Goal: Task Accomplishment & Management: Use online tool/utility

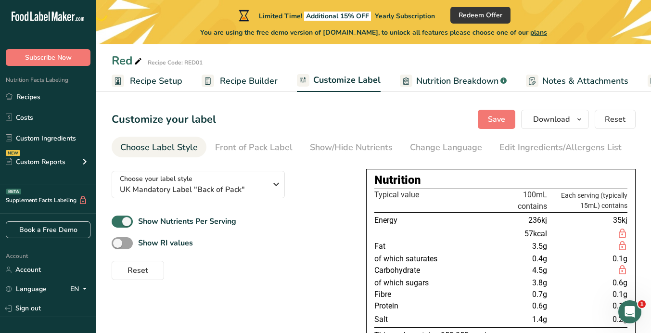
click at [253, 79] on span "Recipe Builder" at bounding box center [249, 81] width 58 height 13
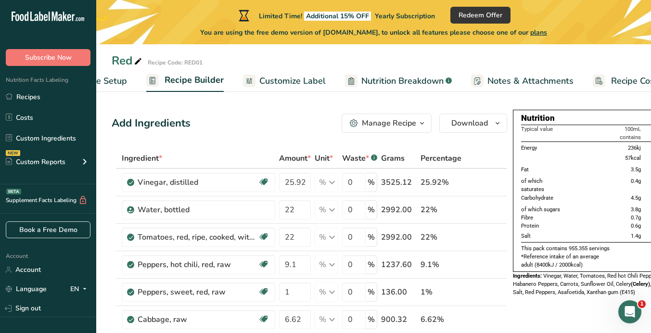
scroll to position [0, 89]
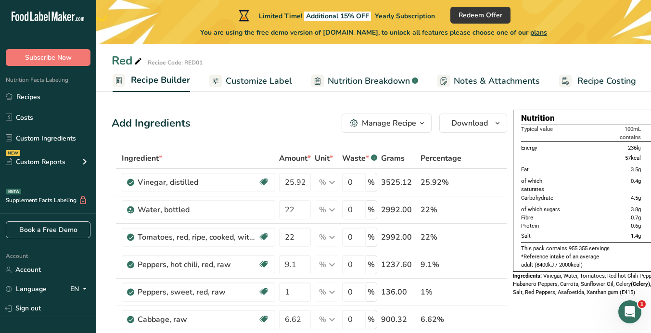
click at [368, 121] on div "Manage Recipe" at bounding box center [389, 123] width 54 height 12
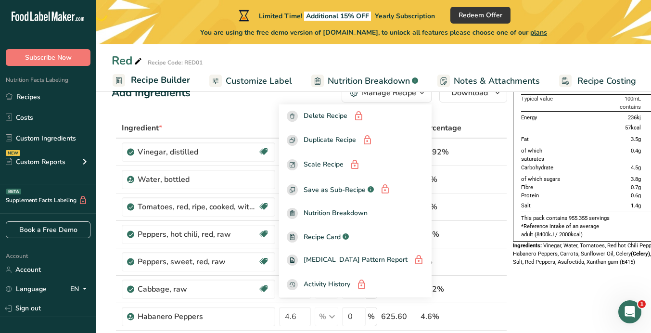
scroll to position [31, 0]
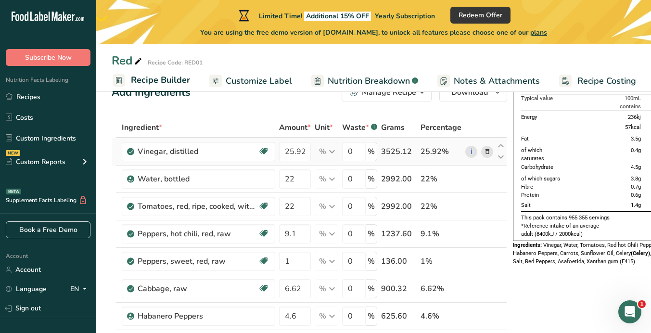
click at [486, 150] on icon at bounding box center [487, 152] width 7 height 10
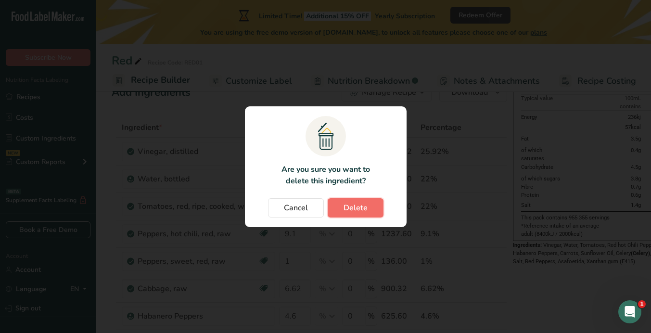
click at [363, 204] on span "Delete" at bounding box center [355, 208] width 24 height 12
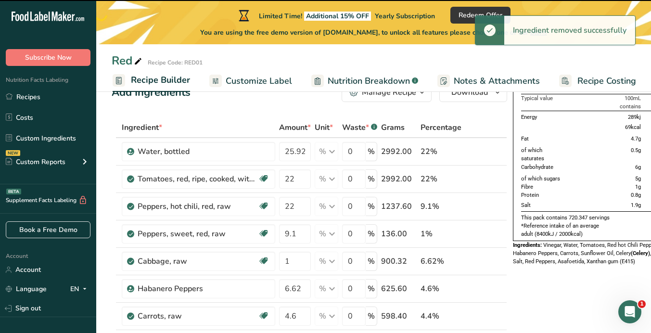
type input "22"
type input "9.1"
type input "1"
type input "6.62"
type input "4.6"
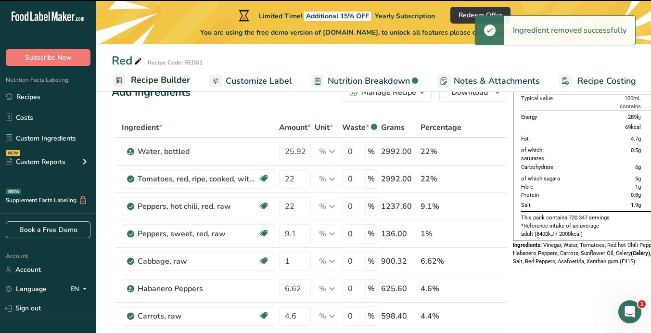
type input "4.4"
type input "3.6"
type input "2.21"
type input "1.38"
type input "0.22"
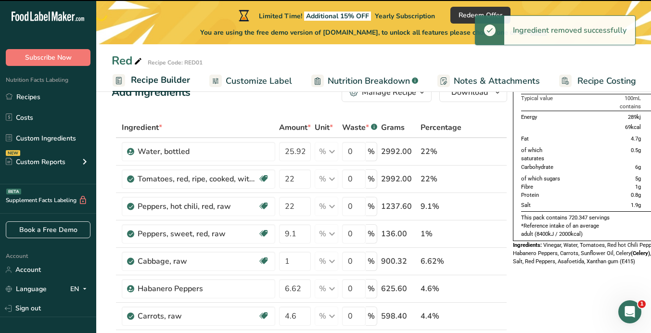
type input "0.11"
click at [486, 152] on icon at bounding box center [487, 152] width 7 height 10
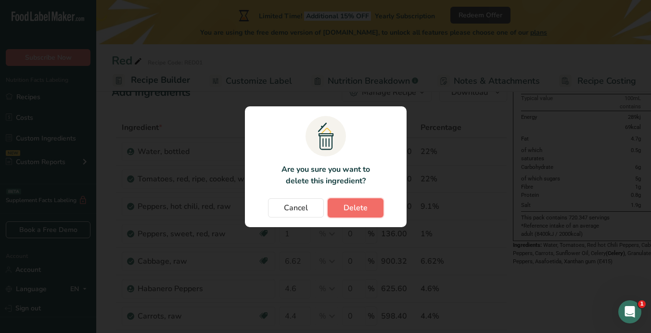
click at [358, 204] on span "Delete" at bounding box center [355, 208] width 24 height 12
type input "9.1"
type input "1"
type input "6.62"
type input "4.6"
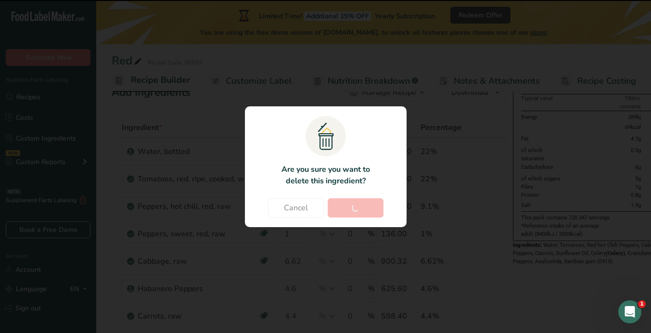
type input "4.4"
type input "3.6"
type input "2.21"
type input "1.38"
type input "0.22"
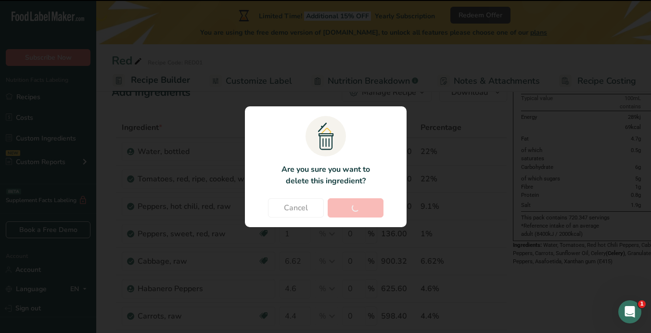
type input "0.11"
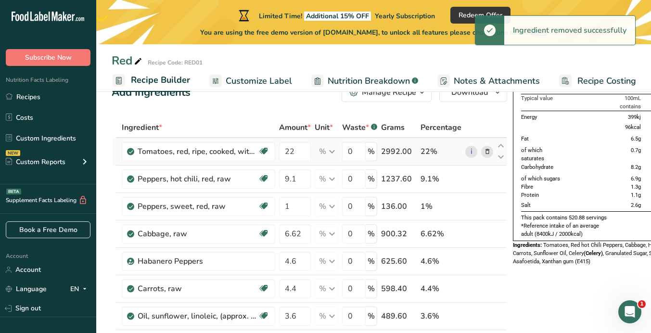
click at [485, 155] on icon at bounding box center [487, 152] width 7 height 10
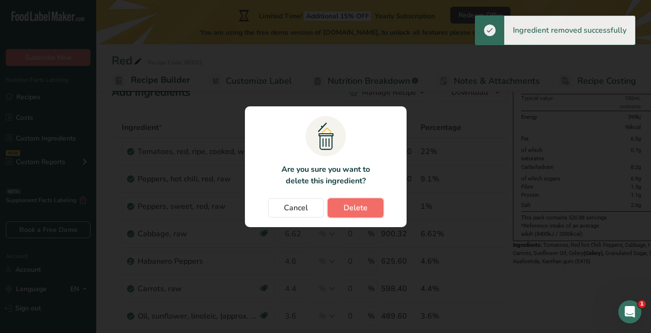
click at [366, 209] on button "Delete" at bounding box center [356, 207] width 56 height 19
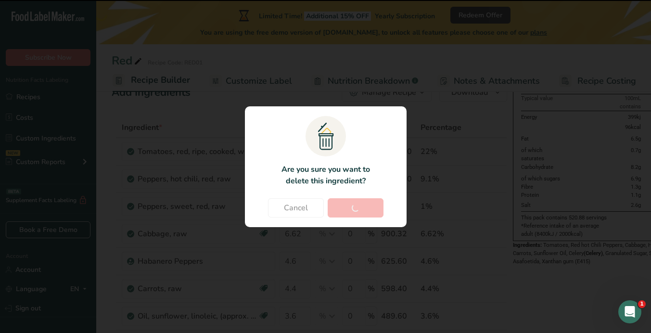
type input "9.1"
type input "1"
type input "6.62"
type input "4.6"
type input "4.4"
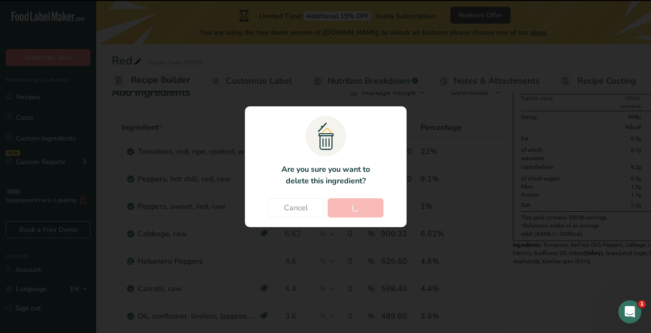
type input "3.6"
type input "2.21"
type input "1.38"
type input "0.22"
type input "0.11"
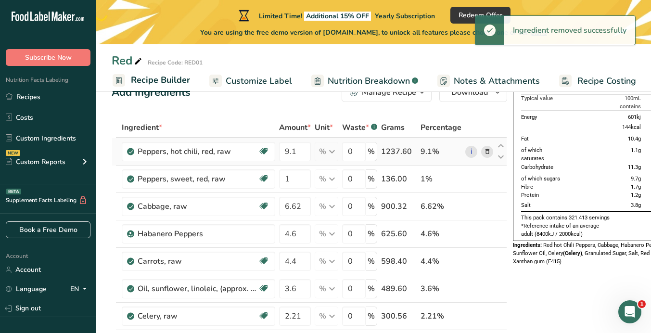
click at [485, 151] on icon at bounding box center [487, 152] width 7 height 10
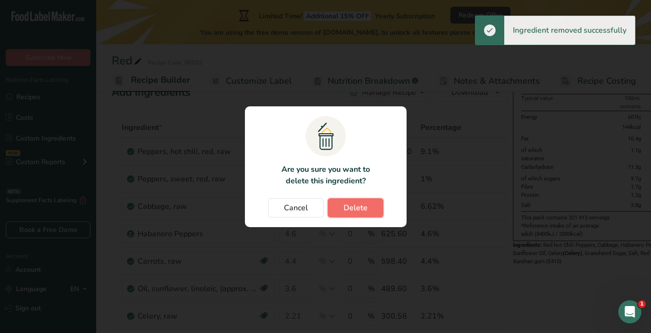
click at [366, 205] on span "Delete" at bounding box center [355, 208] width 24 height 12
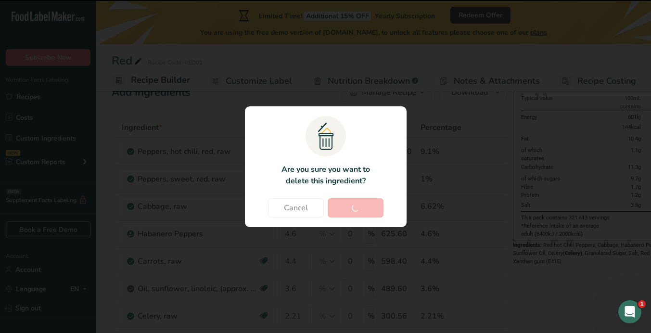
type input "1"
type input "6.62"
type input "4.6"
type input "4.4"
type input "3.6"
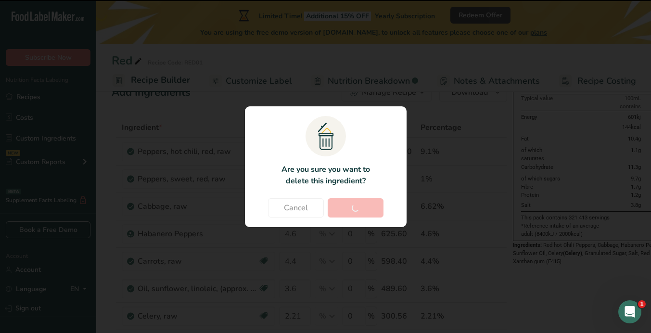
type input "2.21"
type input "1.38"
type input "0.22"
type input "0.11"
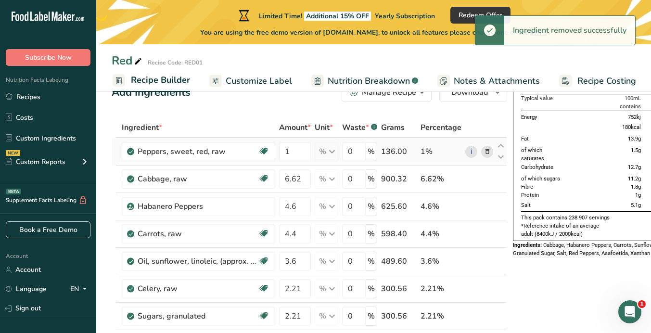
click at [484, 150] on icon at bounding box center [487, 152] width 7 height 10
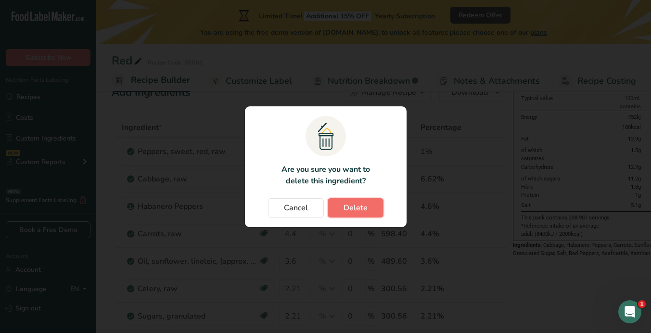
click at [355, 209] on span "Delete" at bounding box center [355, 208] width 24 height 12
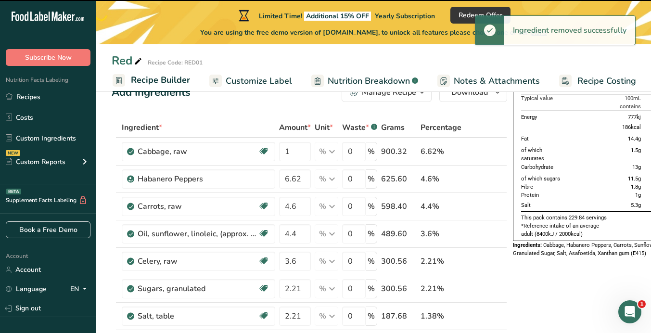
type input "6.62"
type input "4.6"
type input "4.4"
type input "3.6"
type input "2.21"
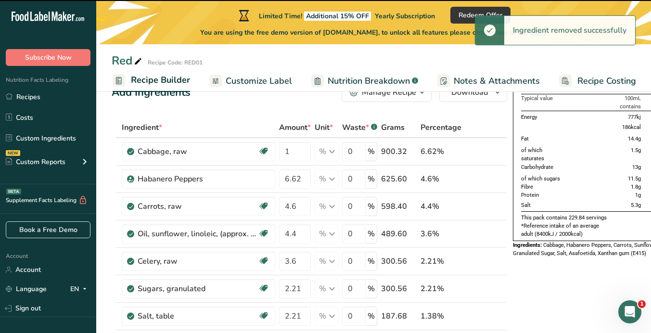
type input "1.38"
type input "0.22"
type input "0.11"
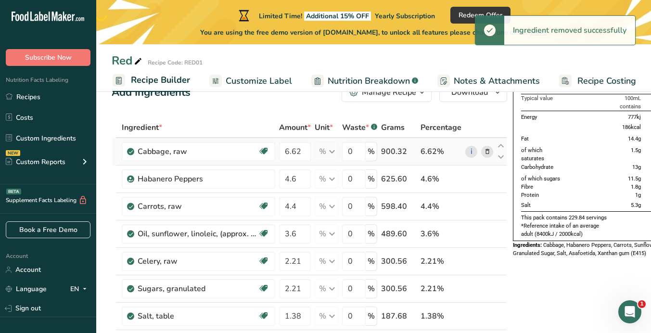
click at [488, 150] on icon at bounding box center [487, 152] width 7 height 10
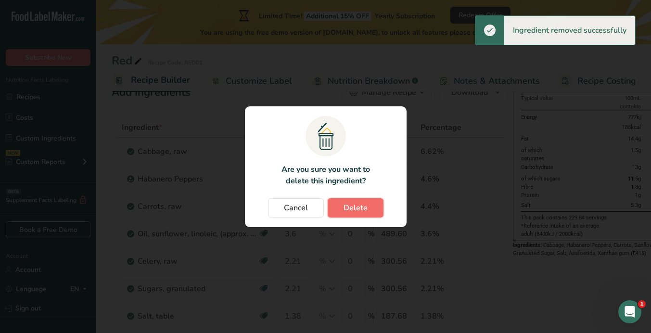
click at [371, 203] on button "Delete" at bounding box center [356, 207] width 56 height 19
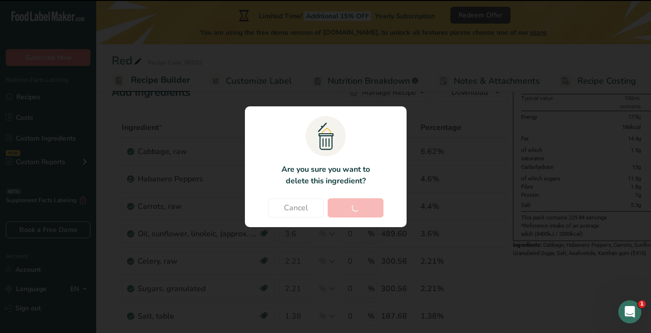
type input "4.6"
type input "4.4"
type input "3.6"
type input "2.21"
type input "1.38"
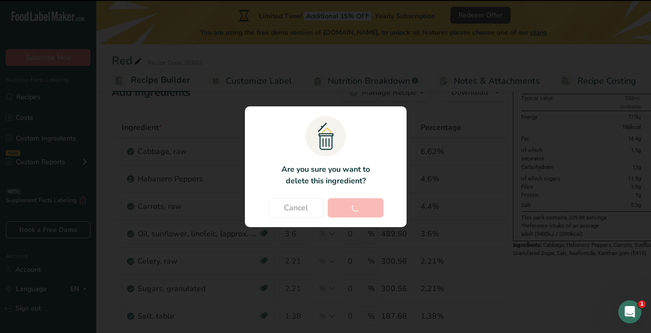
type input "0.22"
type input "0.11"
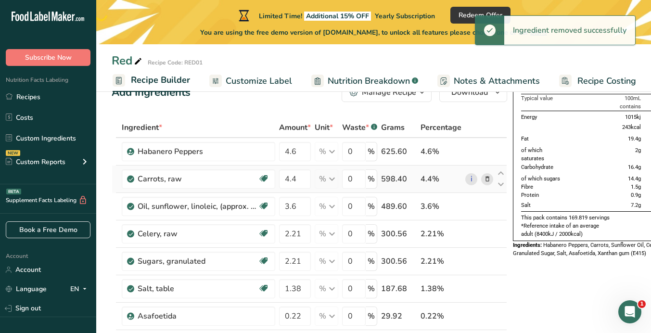
click at [486, 178] on icon at bounding box center [487, 179] width 7 height 10
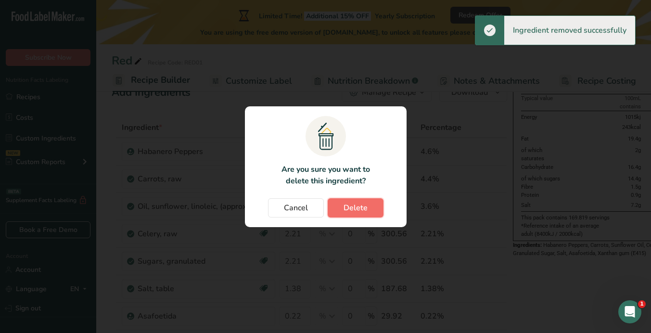
click at [363, 208] on span "Delete" at bounding box center [355, 208] width 24 height 12
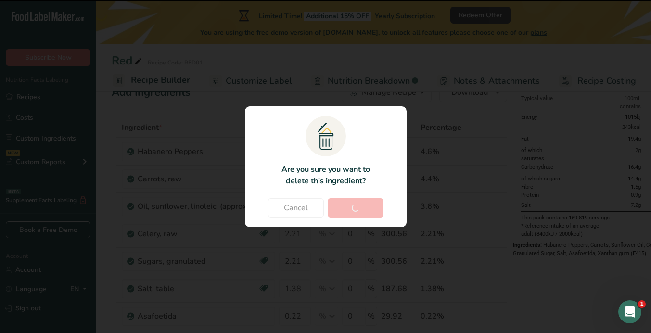
type input "3.6"
type input "2.21"
type input "1.38"
type input "0.22"
type input "0.11"
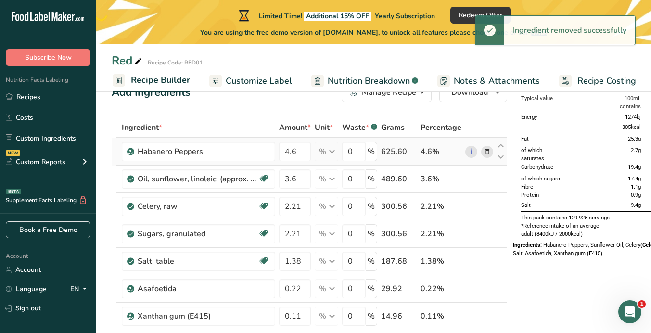
click at [484, 152] on icon at bounding box center [487, 152] width 7 height 10
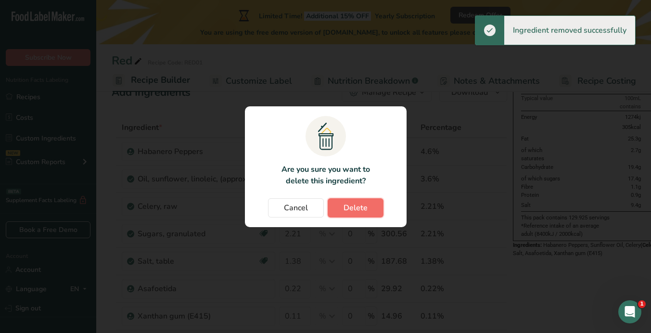
click at [360, 209] on span "Delete" at bounding box center [355, 208] width 24 height 12
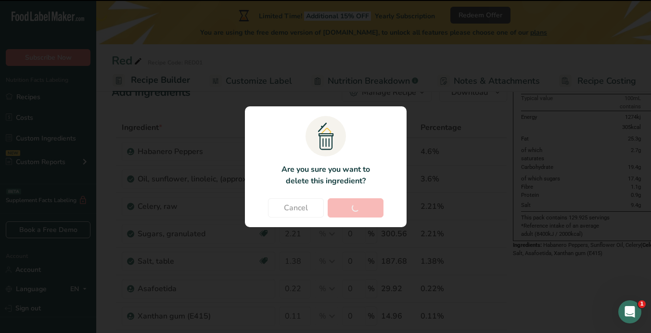
type input "3.6"
type input "2.21"
type input "1.38"
type input "0.22"
type input "0.11"
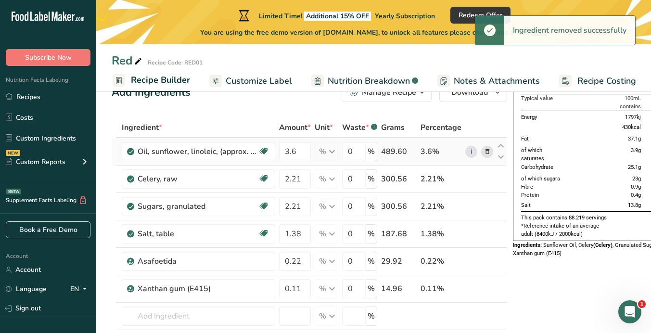
click at [485, 152] on icon at bounding box center [487, 152] width 7 height 10
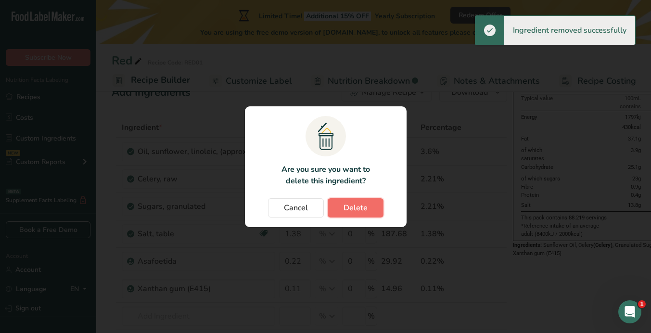
click at [354, 208] on span "Delete" at bounding box center [355, 208] width 24 height 12
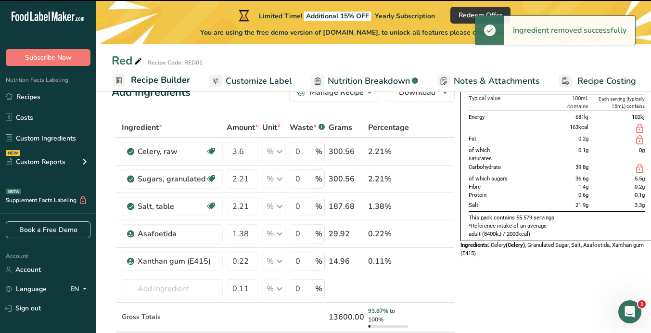
type input "2.21"
type input "1.38"
type input "0.22"
type input "0.11"
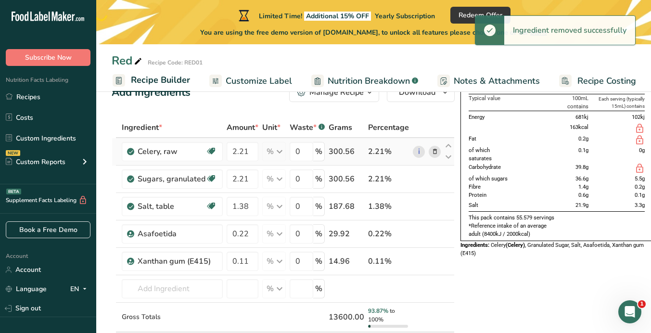
click at [437, 152] on span at bounding box center [435, 152] width 12 height 12
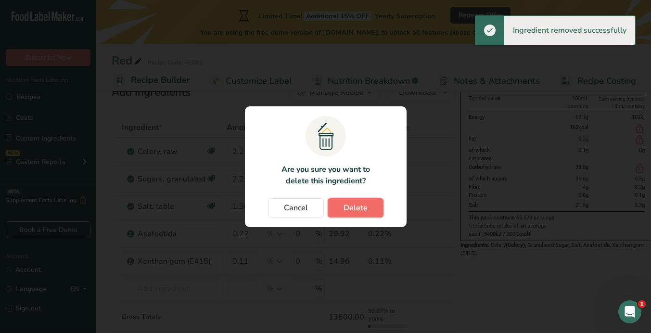
click at [364, 205] on span "Delete" at bounding box center [355, 208] width 24 height 12
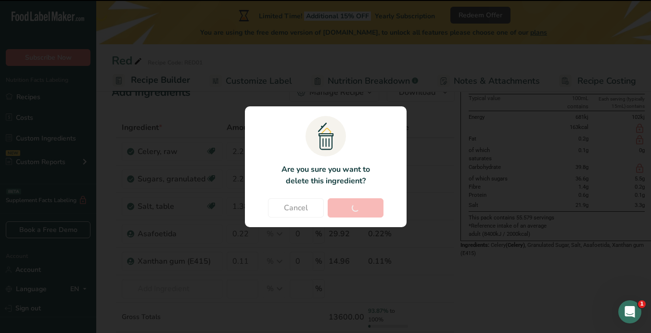
type input "1.38"
type input "0.22"
type input "0.11"
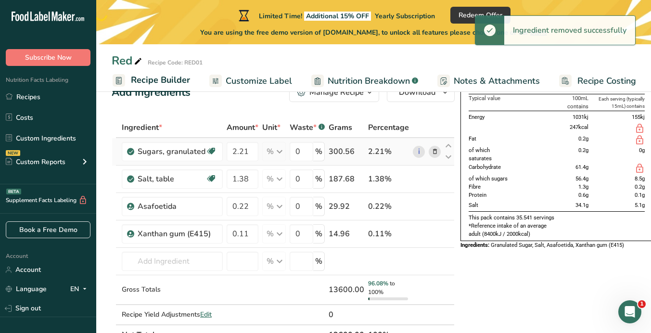
click at [431, 152] on icon at bounding box center [434, 152] width 7 height 10
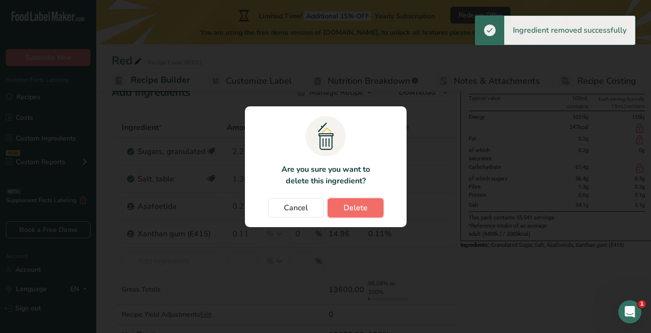
click at [368, 208] on button "Delete" at bounding box center [356, 207] width 56 height 19
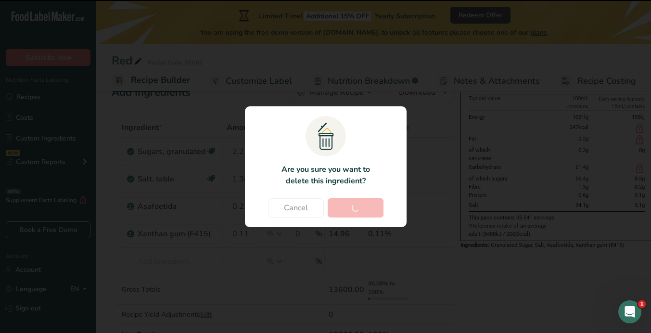
type input "1.38"
type input "0.22"
type input "0.11"
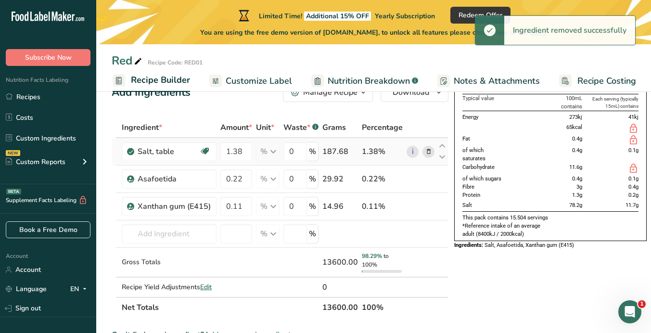
click at [427, 150] on icon at bounding box center [428, 152] width 7 height 10
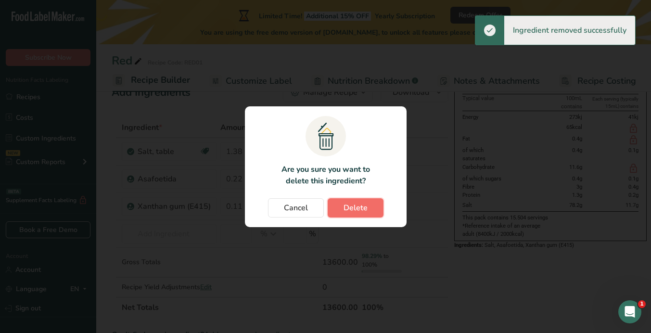
click at [365, 210] on span "Delete" at bounding box center [355, 208] width 24 height 12
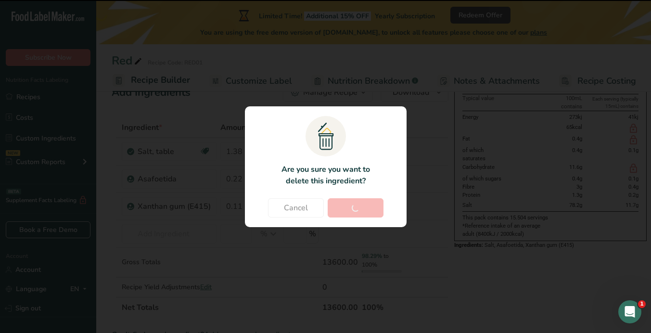
type input "0.22"
type input "0.11"
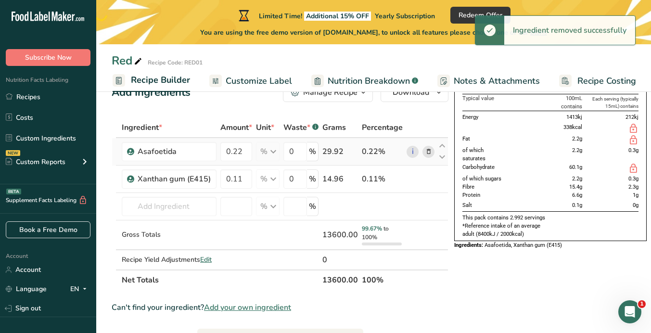
click at [425, 149] on icon at bounding box center [428, 152] width 7 height 10
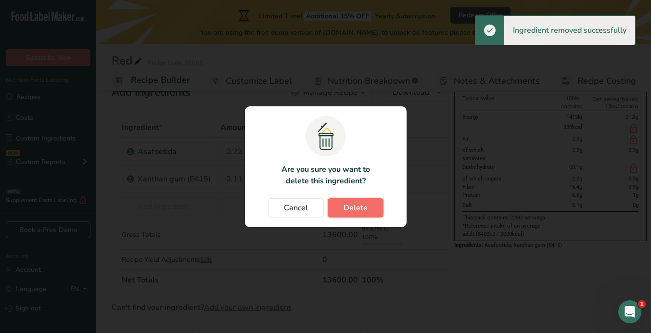
click at [362, 210] on span "Delete" at bounding box center [355, 208] width 24 height 12
type input "0.11"
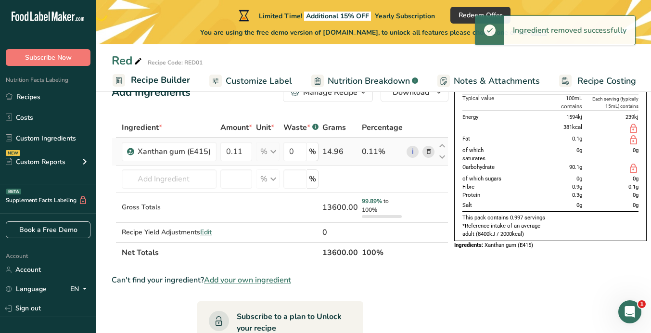
click at [425, 151] on icon at bounding box center [428, 152] width 7 height 10
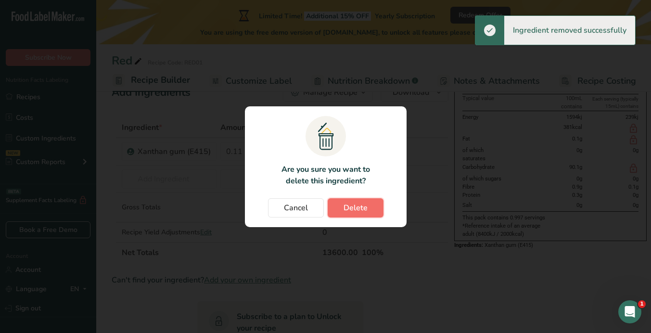
click at [364, 206] on span "Delete" at bounding box center [355, 208] width 24 height 12
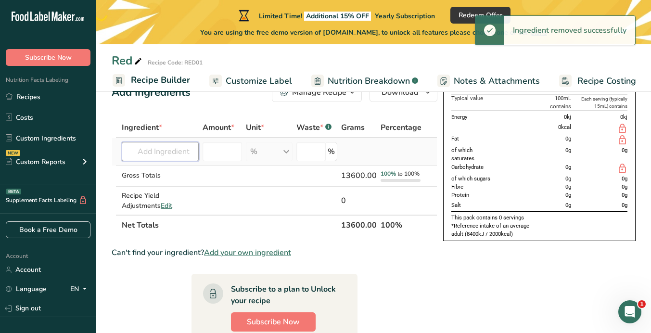
click at [176, 149] on input "text" at bounding box center [160, 151] width 77 height 19
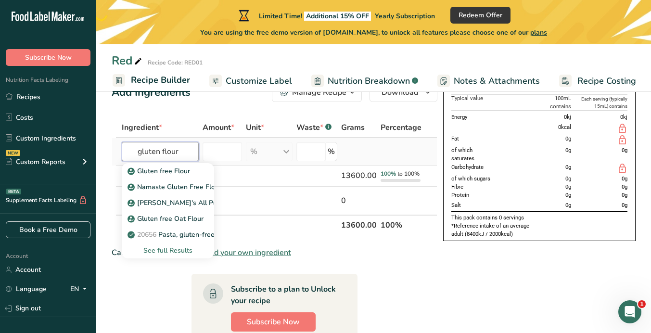
click at [175, 151] on input "gluten flour" at bounding box center [160, 151] width 77 height 19
type input "Wheat flour"
click at [174, 246] on div "See full Results" at bounding box center [167, 250] width 77 height 10
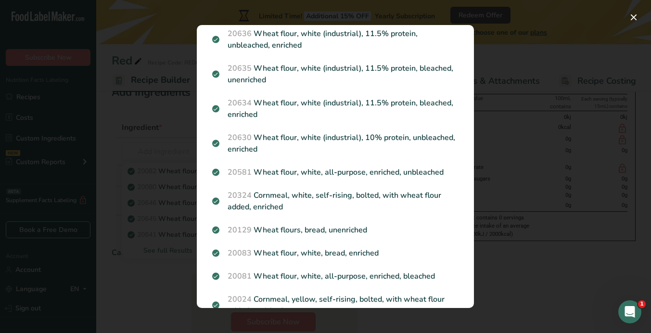
scroll to position [587, 0]
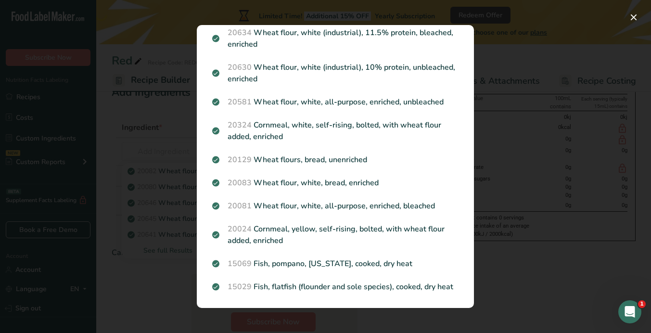
click at [160, 283] on div "Search results modal" at bounding box center [325, 166] width 651 height 333
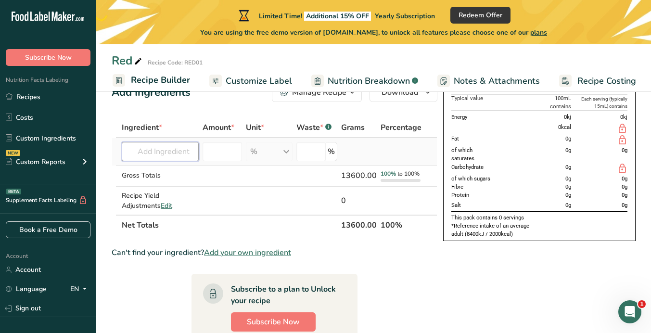
click at [159, 155] on input "text" at bounding box center [160, 151] width 77 height 19
type input "l"
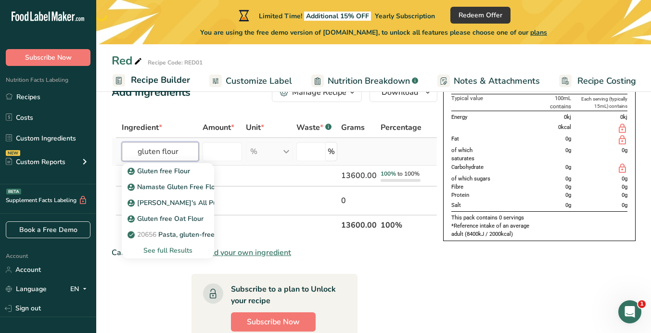
type input "gluten flour"
click at [167, 249] on div "See full Results" at bounding box center [167, 250] width 77 height 10
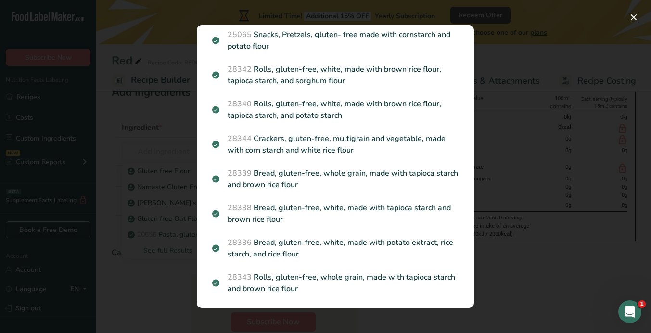
scroll to position [344, 0]
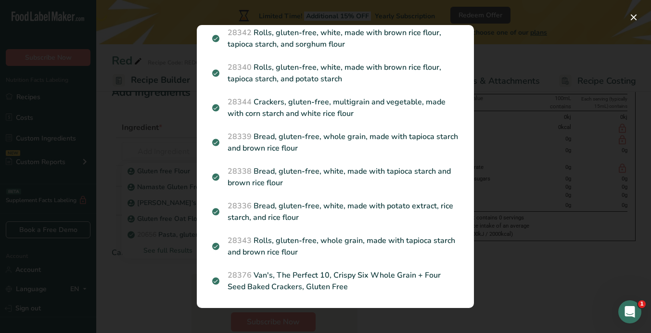
click at [166, 286] on div "Search results modal" at bounding box center [325, 166] width 651 height 333
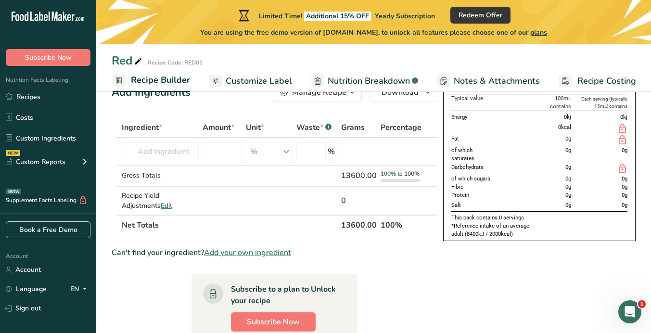
click at [253, 251] on span "Add your own ingredient" at bounding box center [247, 253] width 87 height 12
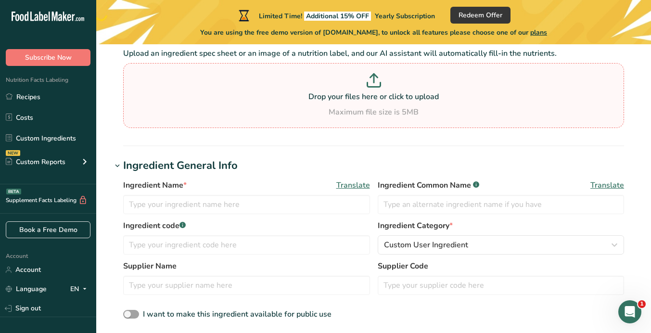
scroll to position [75, 0]
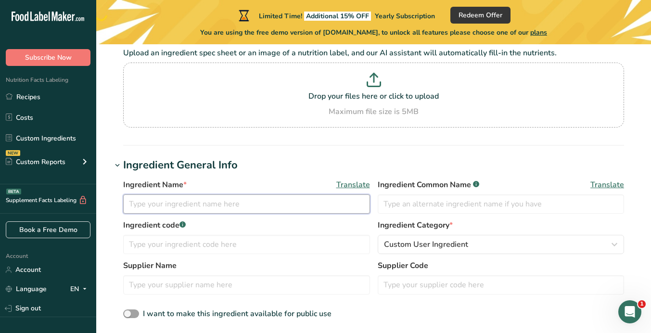
click at [252, 205] on input "text" at bounding box center [246, 203] width 247 height 19
type input "Gluten Wheat Flour"
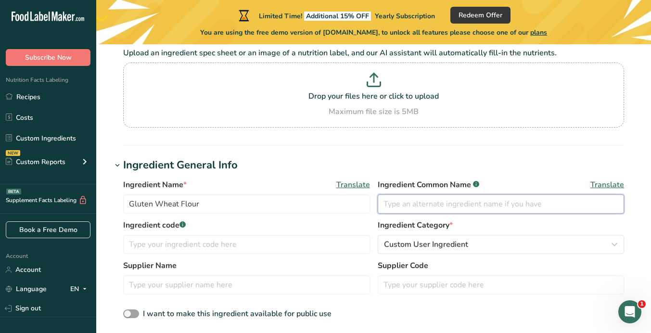
click at [430, 207] on input "text" at bounding box center [501, 203] width 247 height 19
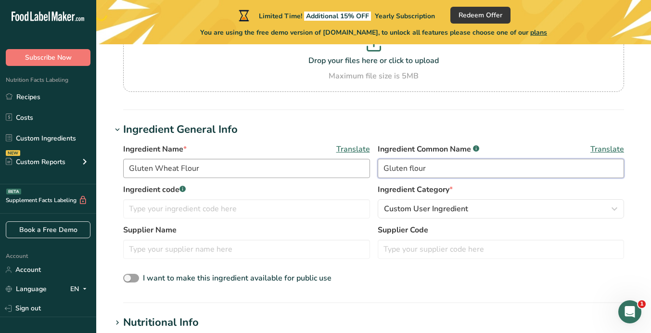
scroll to position [111, 0]
type input "Gluten flour"
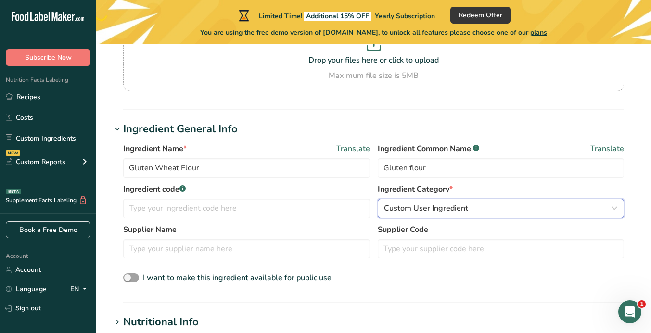
click at [415, 206] on span "Custom User Ingredient" at bounding box center [426, 208] width 84 height 12
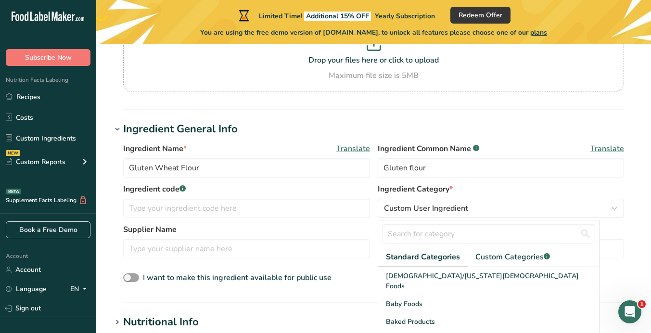
click at [488, 188] on label "Ingredient Category *" at bounding box center [501, 189] width 247 height 12
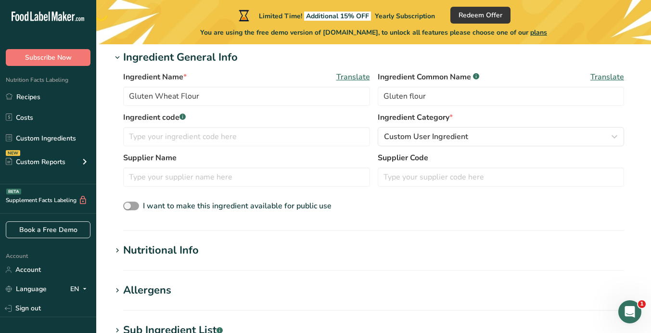
scroll to position [183, 0]
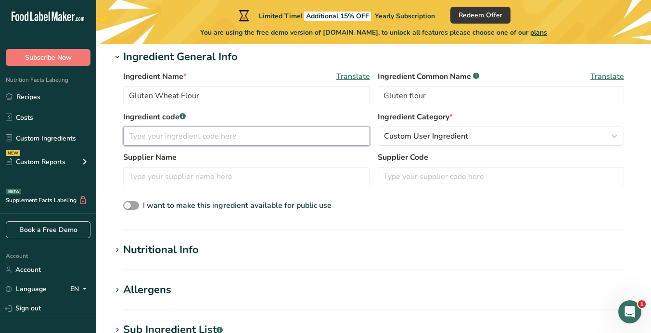
click at [196, 140] on input "text" at bounding box center [246, 135] width 247 height 19
type input "GWF"
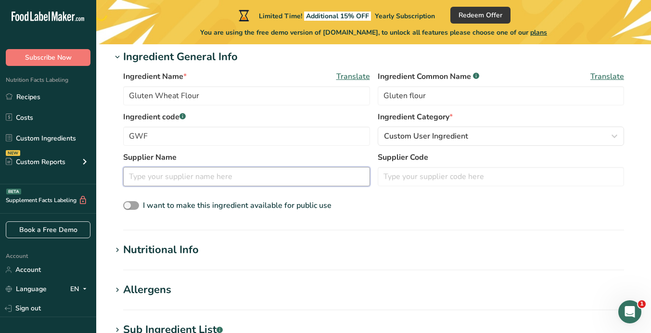
click at [193, 177] on input "text" at bounding box center [246, 176] width 247 height 19
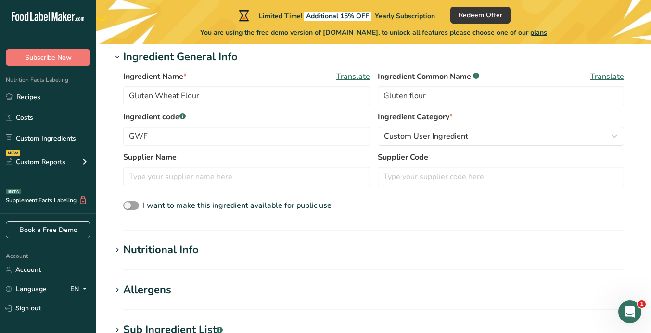
click at [184, 247] on div "Nutritional Info" at bounding box center [161, 250] width 76 height 16
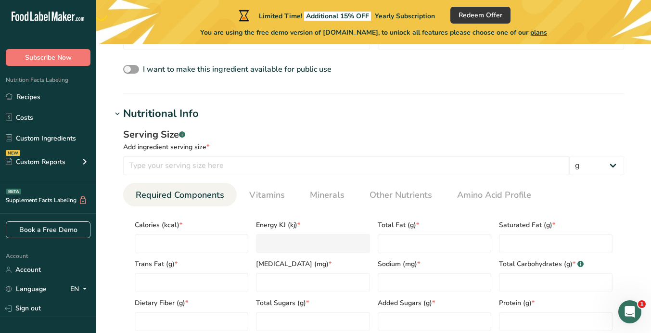
scroll to position [380, 0]
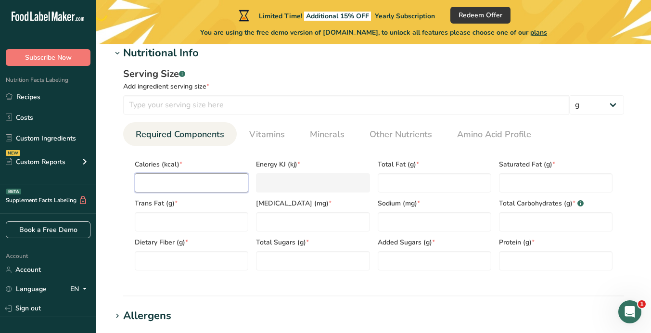
click at [201, 179] on input "number" at bounding box center [192, 182] width 114 height 19
click at [192, 104] on input "number" at bounding box center [346, 104] width 446 height 19
type input "100"
click at [153, 187] on input "number" at bounding box center [192, 182] width 114 height 19
type input "1"
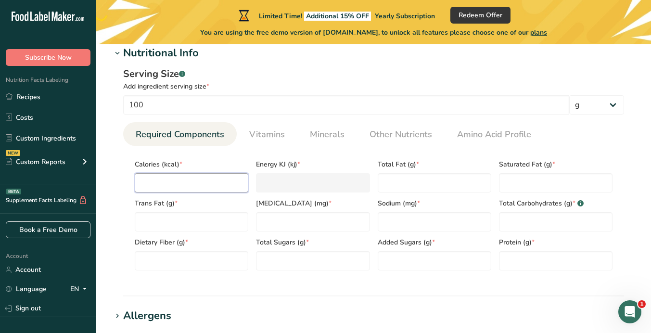
type KJ "4.2"
type input "0"
type KJ "0"
type input "3"
type KJ "12.6"
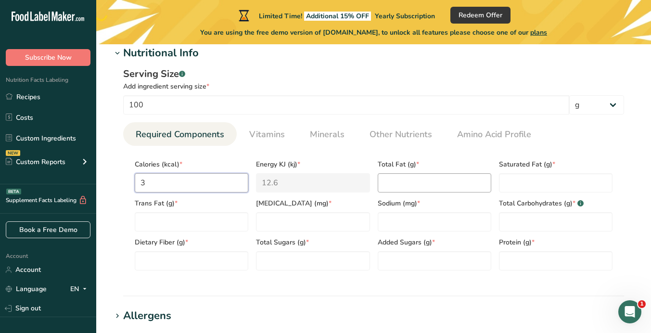
type input "3"
click at [390, 184] on Fat "number" at bounding box center [435, 182] width 114 height 19
type Fat "3"
click at [182, 182] on input "3" at bounding box center [192, 182] width 114 height 19
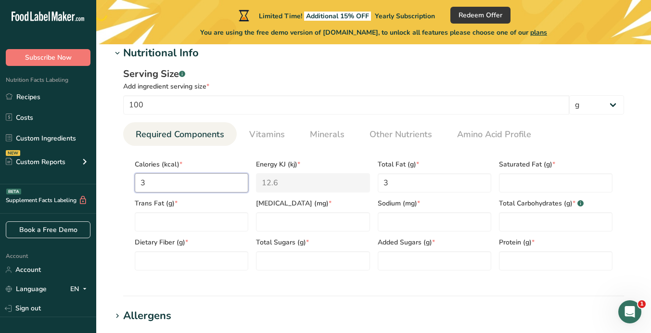
type input "39"
type KJ "163.2"
type input "398"
type KJ "1665.2"
type input "398"
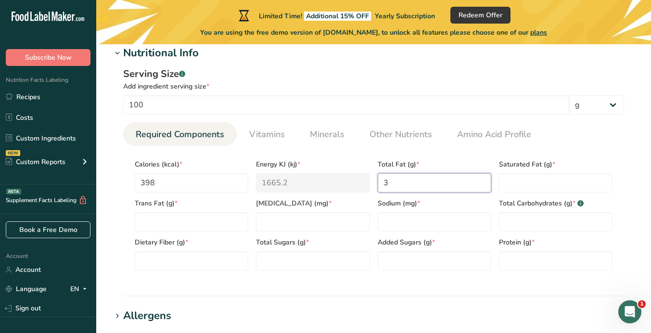
click at [393, 181] on Fat "3" at bounding box center [435, 182] width 114 height 19
type Fat "1"
click at [524, 186] on Fat "number" at bounding box center [556, 182] width 114 height 19
type Fat "0.8"
click at [466, 178] on Fat "1" at bounding box center [435, 182] width 114 height 19
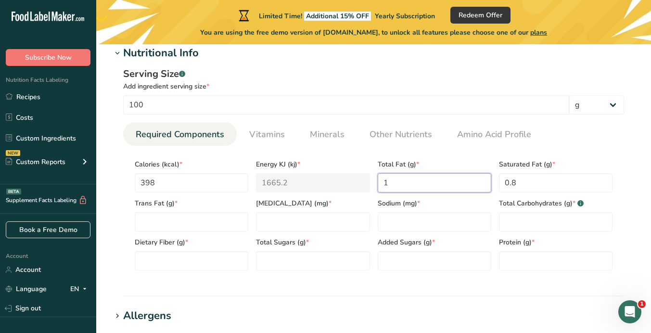
click at [466, 178] on Fat "1" at bounding box center [435, 182] width 114 height 19
type Fat "0"
type Fat "1.3"
click at [556, 151] on section "Calories (kcal) * 398 Energy KJ (kj) * 1665.2 Total Fat (g) * 1.3 Saturated Fat…" at bounding box center [373, 212] width 501 height 132
click at [178, 222] on Fat "number" at bounding box center [192, 221] width 114 height 19
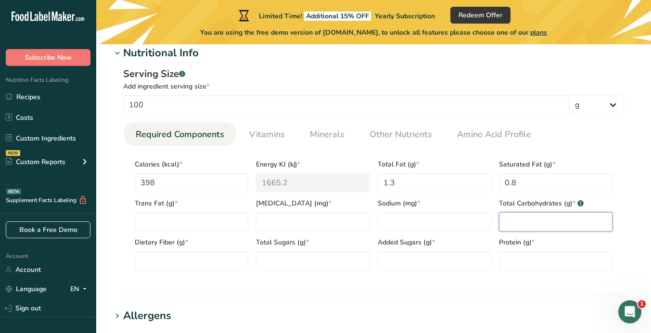
click at [536, 227] on Carbohydrates "number" at bounding box center [556, 221] width 114 height 19
type Carbohydrates "9.3"
click at [314, 221] on input "number" at bounding box center [313, 221] width 114 height 19
click at [207, 225] on Fat "number" at bounding box center [192, 221] width 114 height 19
type Fat "0"
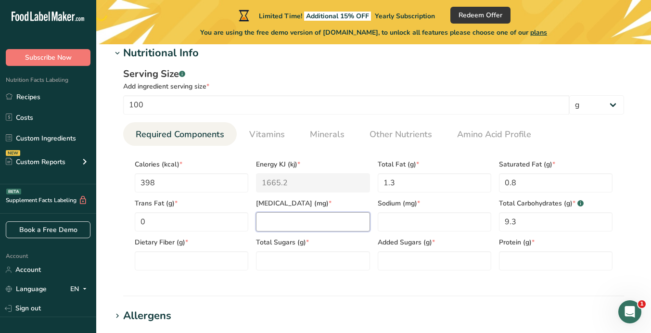
click at [281, 224] on input "number" at bounding box center [313, 221] width 114 height 19
type input "0"
click at [392, 225] on input "number" at bounding box center [435, 221] width 114 height 19
type input "0.03"
click at [195, 261] on Fiber "number" at bounding box center [192, 260] width 114 height 19
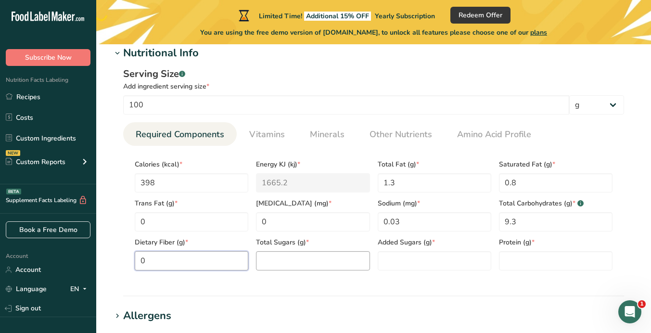
type Fiber "0"
click at [311, 260] on Sugars "number" at bounding box center [313, 260] width 114 height 19
type Sugars "1.5"
click at [409, 264] on Sugars "number" at bounding box center [435, 260] width 114 height 19
type Sugars "0"
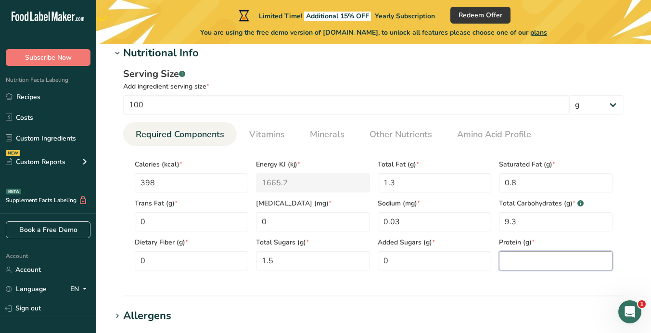
click at [513, 264] on input "number" at bounding box center [556, 260] width 114 height 19
type input "87.5"
click at [463, 283] on div "Serving Size .a-a{fill:#347362;}.b-a{fill:#fff;} Add ingredient serving size * …" at bounding box center [374, 172] width 524 height 223
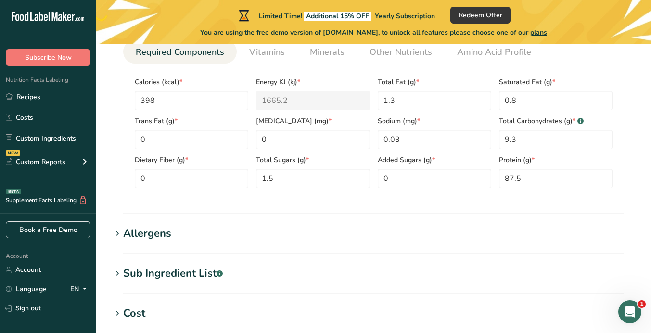
scroll to position [521, 0]
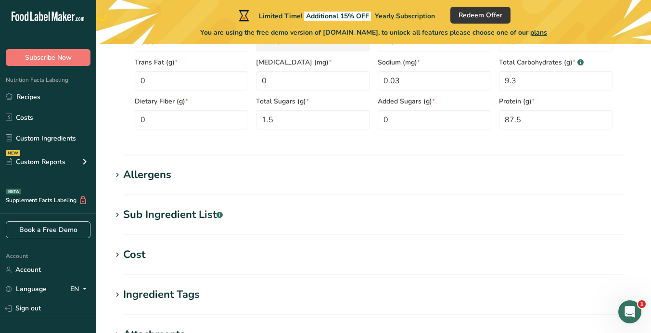
click at [145, 177] on div "Allergens" at bounding box center [147, 175] width 48 height 16
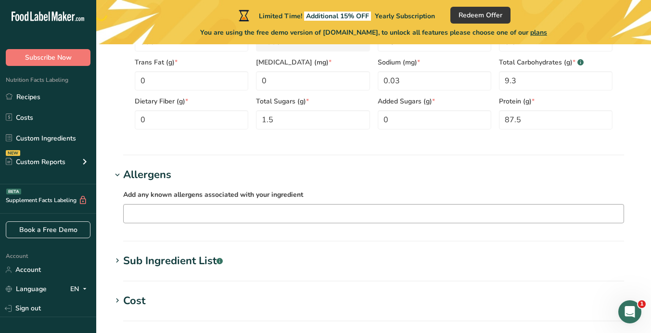
click at [187, 211] on input "text" at bounding box center [374, 213] width 500 height 15
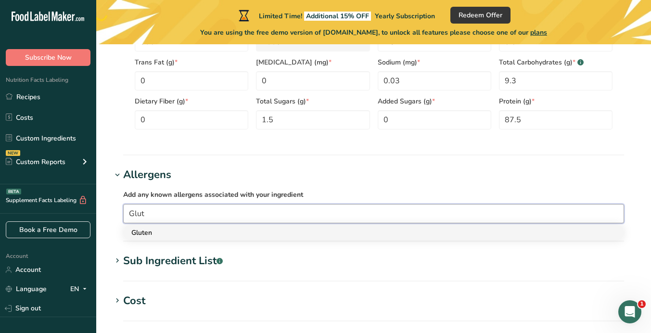
type input "Glut"
click at [162, 235] on div "Gluten" at bounding box center [365, 232] width 469 height 10
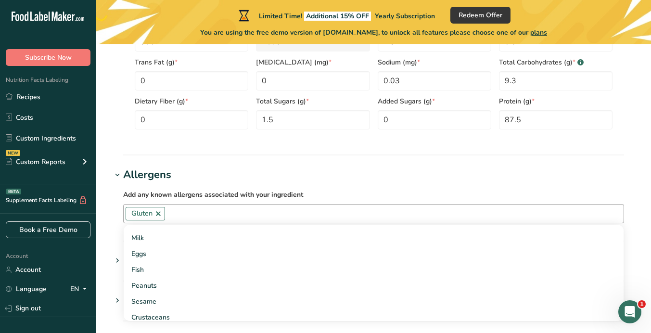
scroll to position [43, 0]
click at [107, 225] on section "Add new ingredient Back to recipe Ingredient Spec Sheet .a-a{fill:#347362;}.b-a…" at bounding box center [373, 24] width 555 height 1003
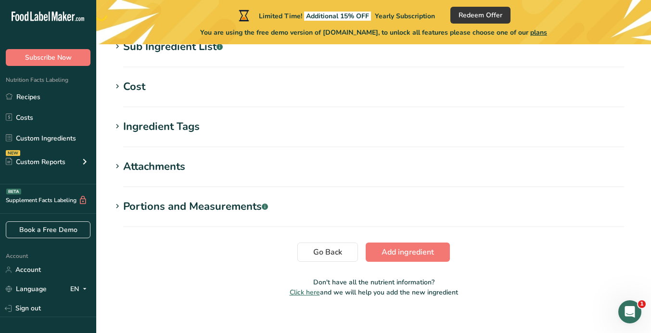
scroll to position [745, 0]
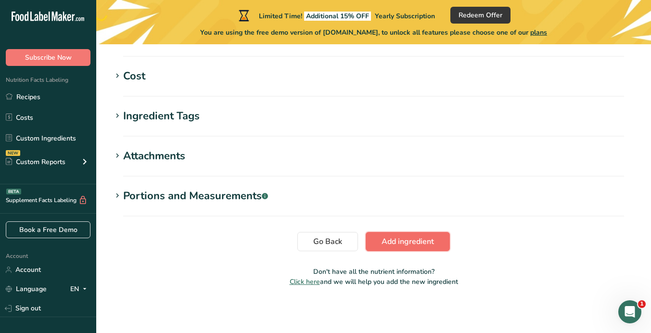
click at [400, 243] on span "Add ingredient" at bounding box center [407, 242] width 52 height 12
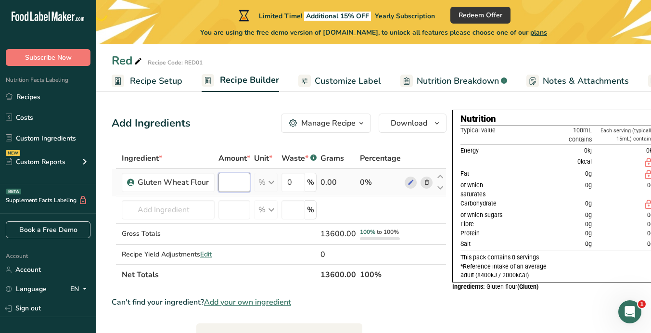
click at [237, 177] on input "number" at bounding box center [234, 182] width 32 height 19
type input "28.1"
click at [332, 205] on div "Ingredient * Amount * Unit * Waste * .a-a{fill:#347362;}.b-a{fill:#fff;} Grams …" at bounding box center [279, 216] width 335 height 137
click at [156, 82] on span "Recipe Setup" at bounding box center [156, 81] width 52 height 13
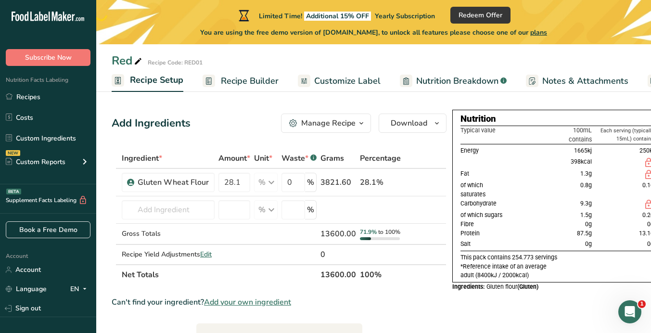
scroll to position [0, 3]
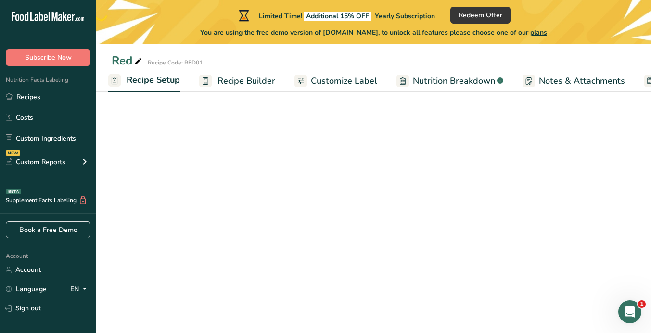
select select "22"
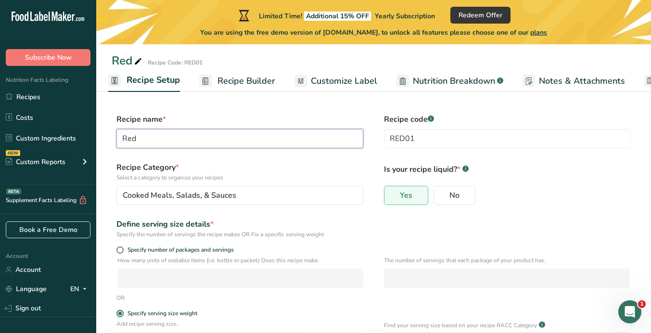
click at [204, 137] on input "Red" at bounding box center [239, 138] width 247 height 19
type input "Seitan"
click at [425, 138] on input "RED01" at bounding box center [507, 138] width 247 height 19
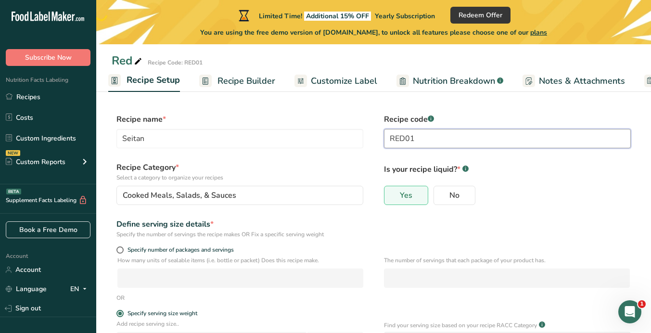
click at [425, 138] on input "RED01" at bounding box center [507, 138] width 247 height 19
type input "Seitan"
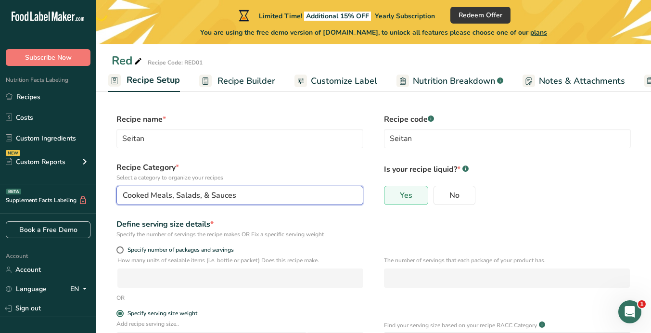
click at [156, 196] on span "Cooked Meals, Salads, & Sauces" at bounding box center [180, 195] width 114 height 12
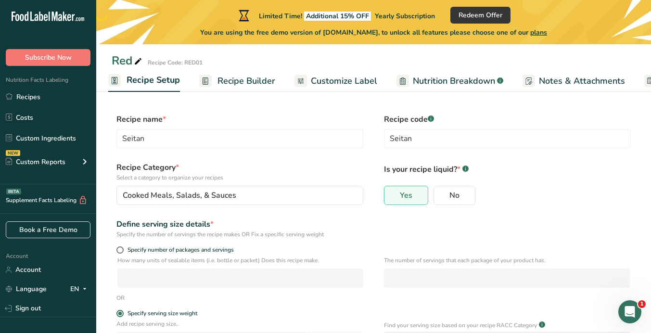
click at [281, 167] on label "Recipe Category * Select a category to organize your recipes" at bounding box center [239, 172] width 247 height 20
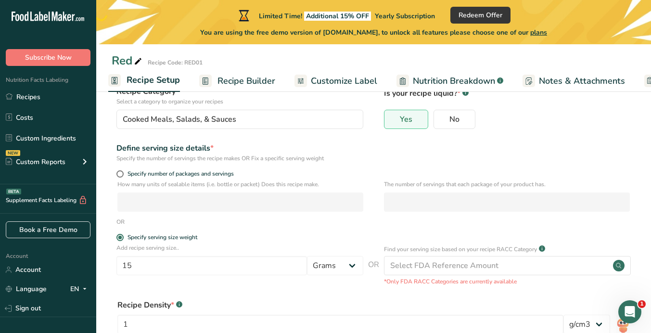
scroll to position [77, 0]
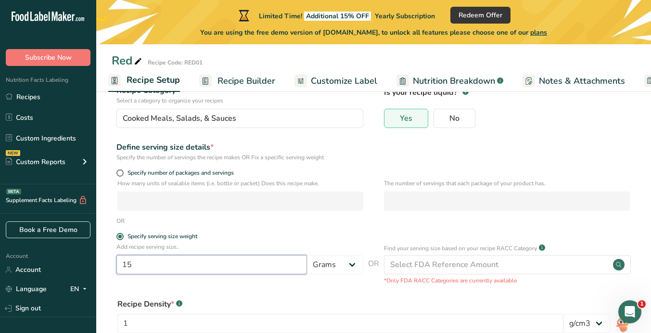
click at [197, 265] on input "15" at bounding box center [211, 264] width 190 height 19
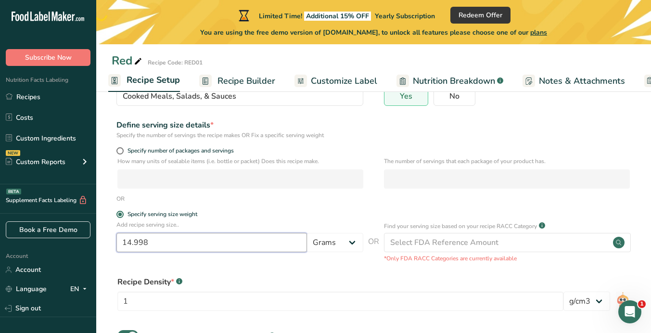
scroll to position [98, 0]
click at [178, 244] on input "14.998" at bounding box center [211, 243] width 190 height 19
click at [268, 211] on form "Recipe name * Seitan Recipe code .a-a{fill:#347362;}.b-a{fill:#fff;} Seitan Rec…" at bounding box center [374, 224] width 524 height 416
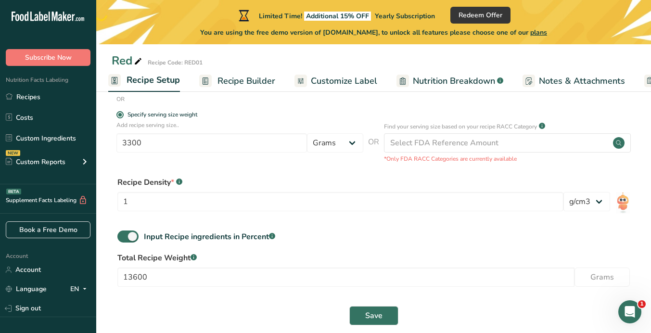
scroll to position [200, 0]
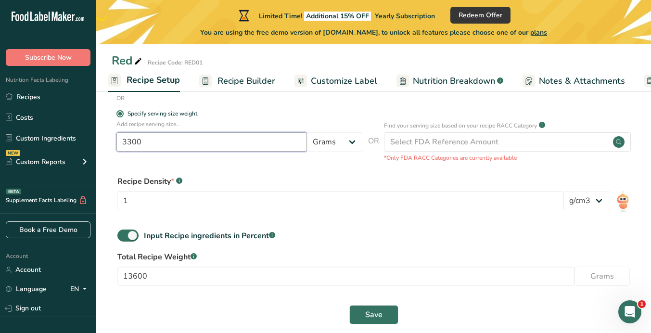
click at [144, 146] on input "3300" at bounding box center [211, 141] width 190 height 19
type input "100"
click at [154, 275] on input "13600" at bounding box center [345, 275] width 457 height 19
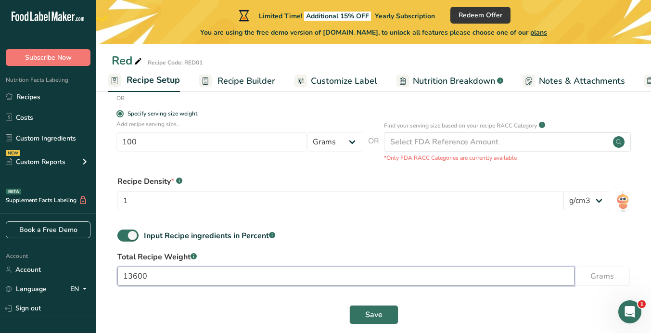
click at [154, 275] on input "13600" at bounding box center [345, 275] width 457 height 19
type input "3300"
click at [363, 313] on button "Save" at bounding box center [373, 314] width 49 height 19
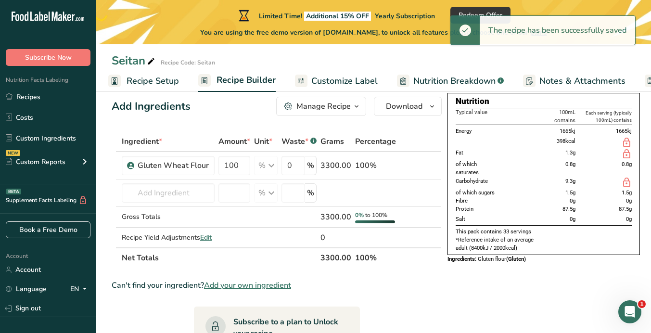
scroll to position [20, 0]
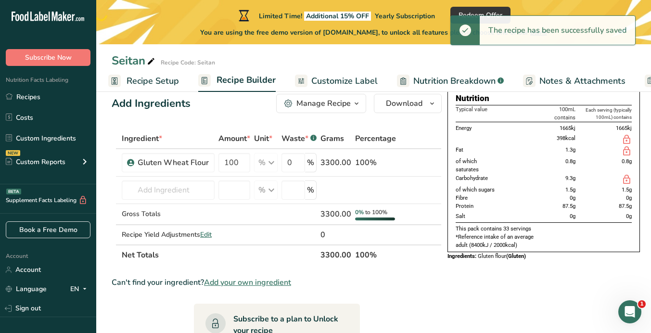
click at [217, 119] on div "Add Ingredients Manage Recipe Delete Recipe Duplicate Recipe Scale Recipe Save …" at bounding box center [280, 313] width 336 height 447
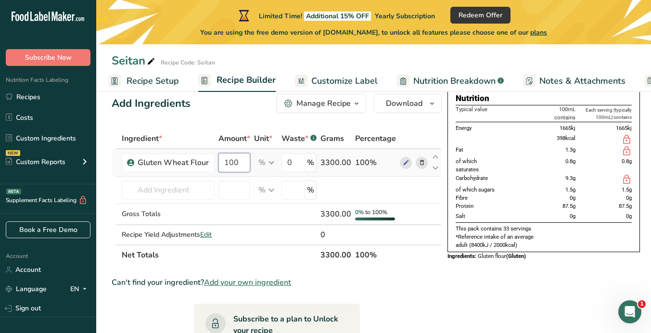
click at [232, 165] on input "100" at bounding box center [234, 162] width 32 height 19
type input "28.1"
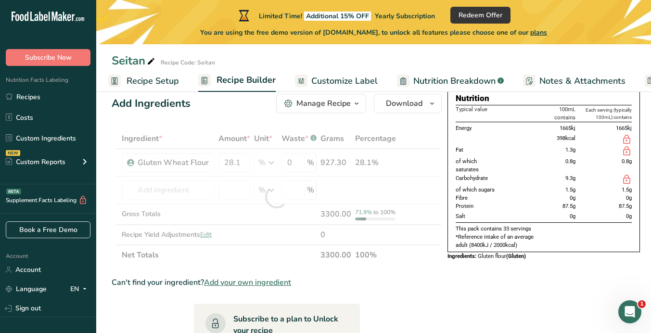
click at [199, 123] on div "Add Ingredients Manage Recipe Delete Recipe Duplicate Recipe Scale Recipe Save …" at bounding box center [280, 313] width 336 height 447
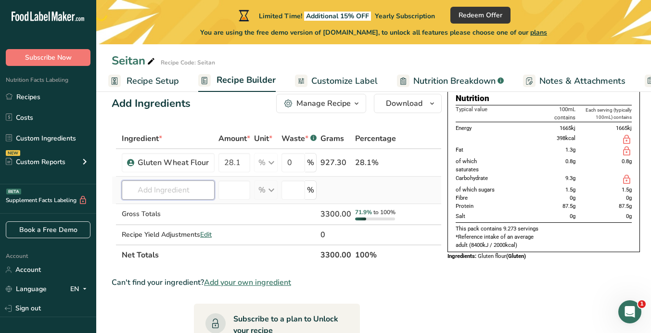
click at [180, 185] on input "text" at bounding box center [168, 189] width 93 height 19
click at [171, 192] on input "canneli" at bounding box center [168, 189] width 93 height 19
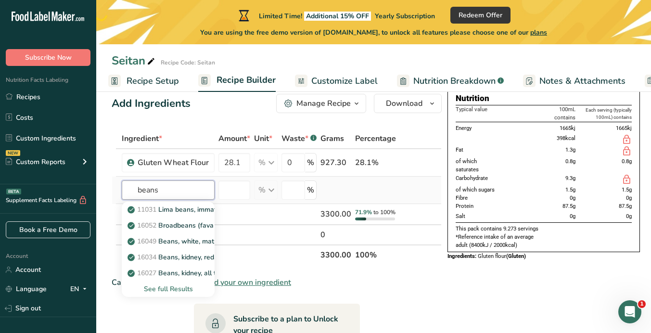
type input "beans"
click at [173, 287] on div "See full Results" at bounding box center [167, 289] width 77 height 10
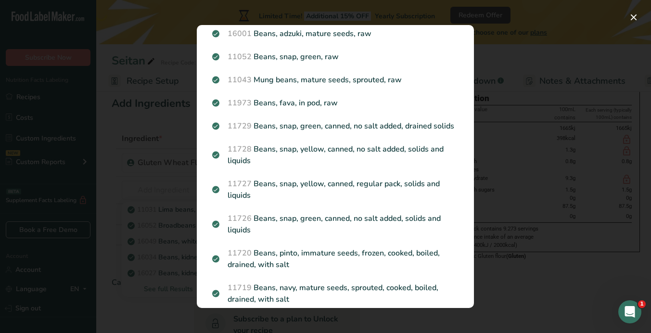
scroll to position [367, 0]
click at [175, 183] on div "Search results modal" at bounding box center [325, 166] width 651 height 333
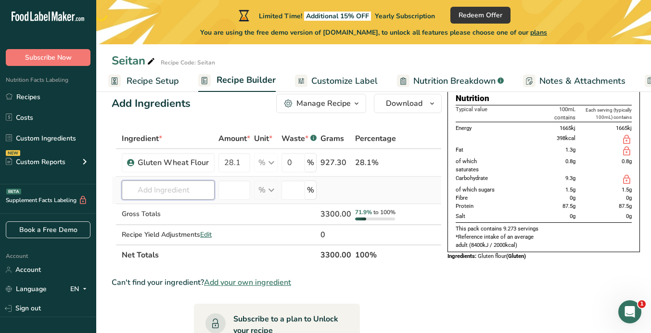
click at [169, 192] on input "text" at bounding box center [168, 189] width 93 height 19
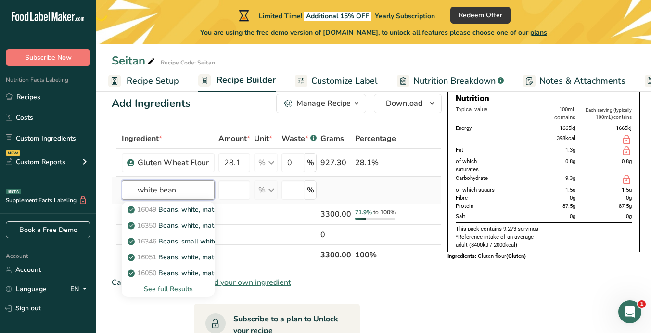
type input "white bean"
click at [170, 287] on div "See full Results" at bounding box center [167, 289] width 77 height 10
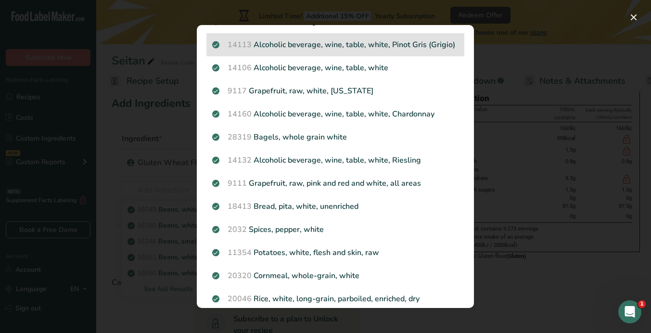
scroll to position [0, 0]
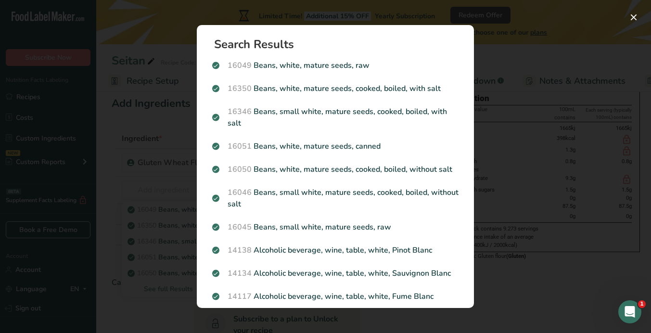
click at [157, 117] on div "Search results modal" at bounding box center [325, 166] width 651 height 333
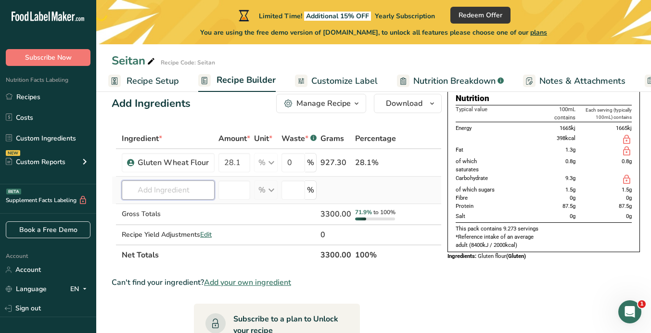
click at [157, 193] on input "text" at bounding box center [168, 189] width 93 height 19
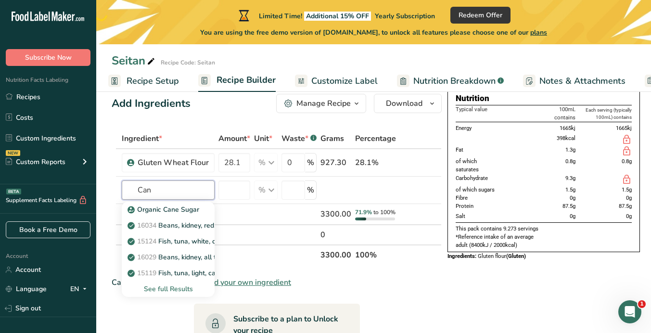
type input "Can"
type input "cannel"
click at [182, 286] on div "See full Results" at bounding box center [167, 289] width 77 height 10
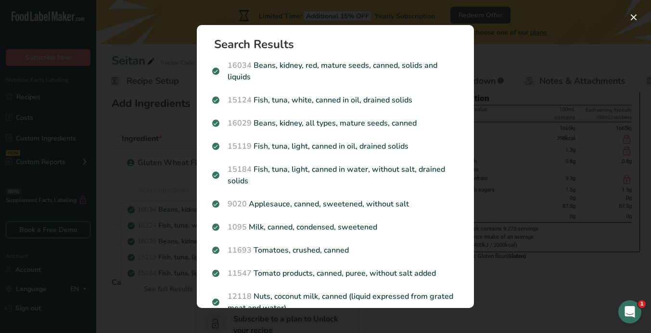
click at [164, 177] on div "Search results modal" at bounding box center [325, 166] width 651 height 333
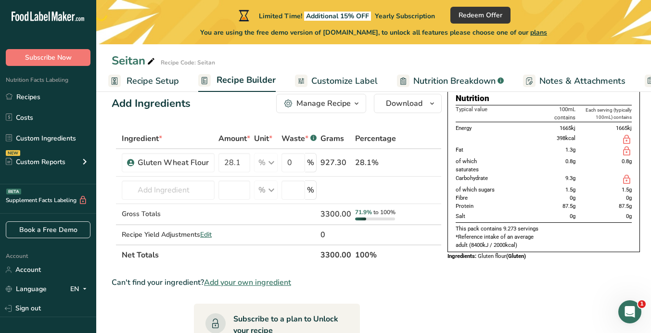
click at [225, 288] on span "Add your own ingredient" at bounding box center [247, 283] width 87 height 12
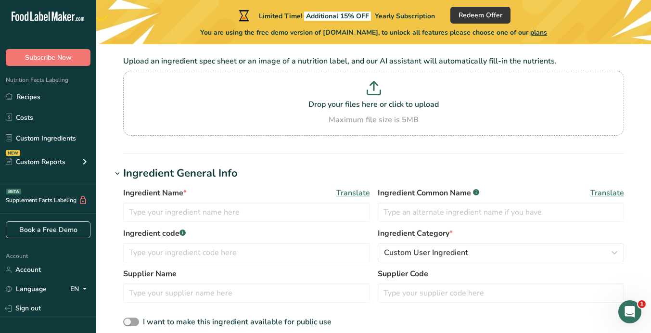
scroll to position [76, 0]
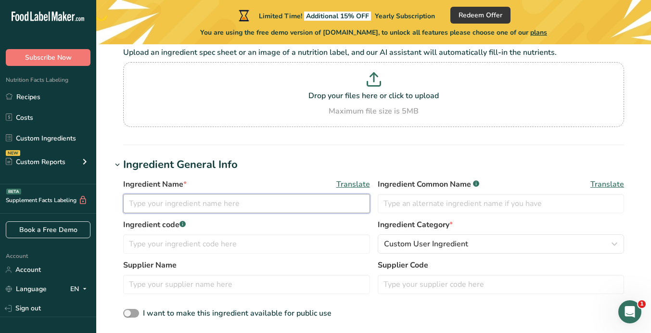
click at [228, 203] on input "text" at bounding box center [246, 203] width 247 height 19
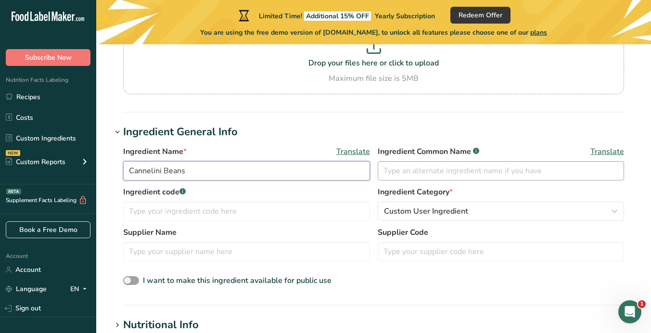
type input "Cannelini Beans"
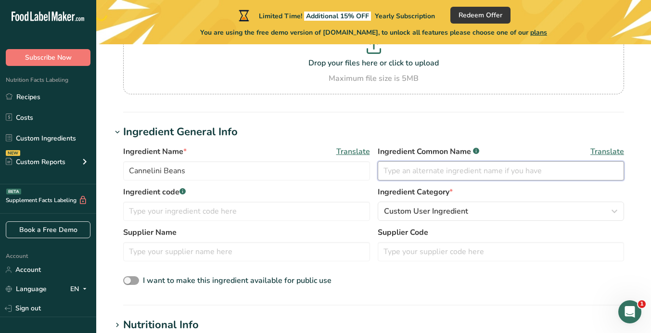
click at [392, 166] on input "text" at bounding box center [501, 170] width 247 height 19
type input "C"
type input "W"
type input "Cannelini beans"
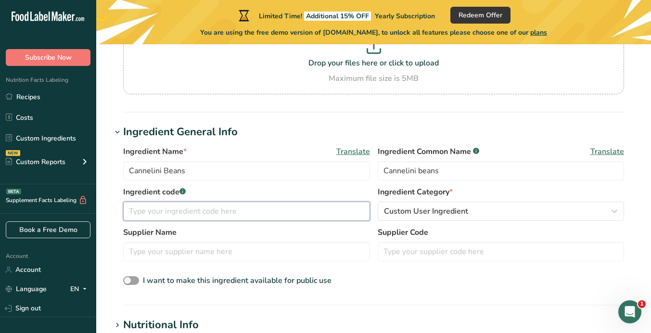
click at [254, 204] on input "text" at bounding box center [246, 211] width 247 height 19
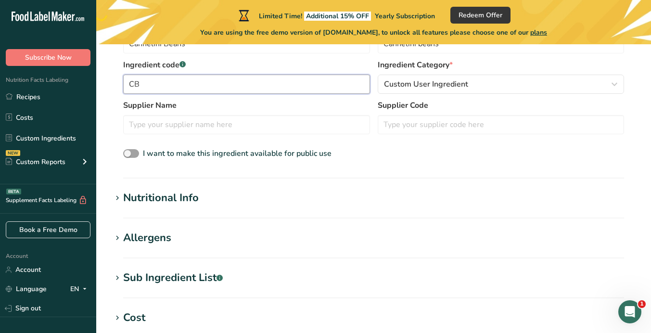
scroll to position [236, 0]
type input "CB"
click at [177, 199] on div "Nutritional Info" at bounding box center [161, 197] width 76 height 16
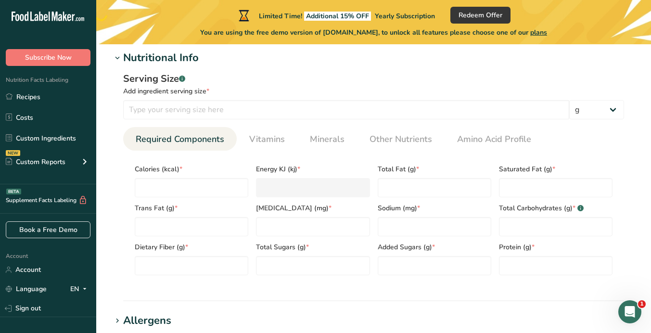
scroll to position [376, 0]
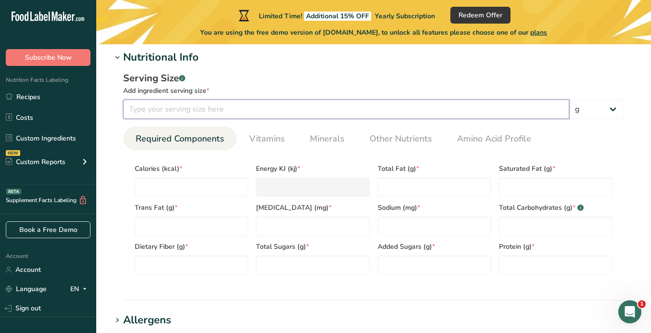
click at [204, 109] on input "number" at bounding box center [346, 109] width 446 height 19
type input "100"
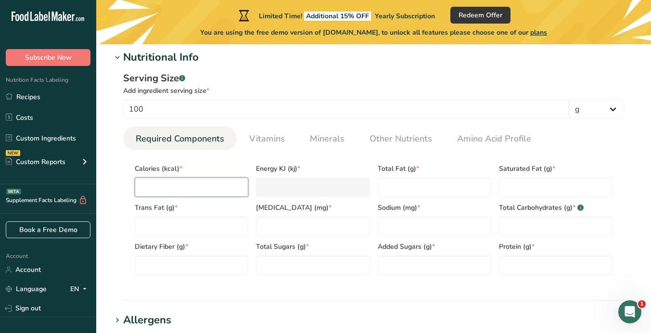
click at [193, 184] on input "number" at bounding box center [192, 186] width 114 height 19
type input "9"
type KJ "37.7"
type input "97"
type KJ "405.8"
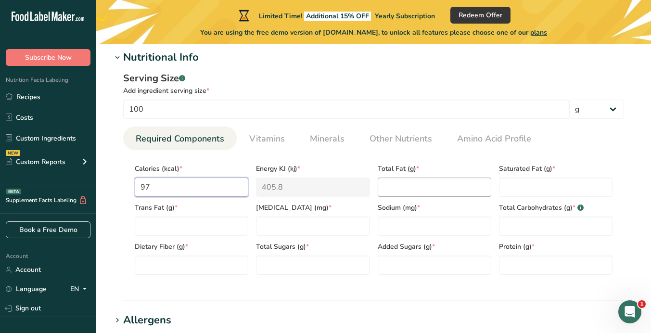
type input "97"
click at [400, 190] on Fat "number" at bounding box center [435, 186] width 114 height 19
type Fat "0.6"
click at [510, 187] on Fat "number" at bounding box center [556, 186] width 114 height 19
type Fat "0.09"
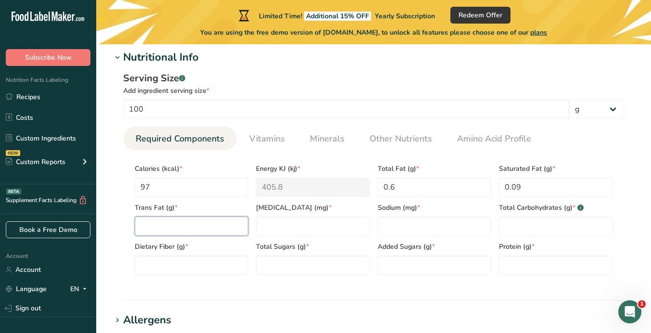
click at [225, 220] on Fat "number" at bounding box center [192, 225] width 114 height 19
type Fat "0"
click at [341, 228] on input "number" at bounding box center [313, 225] width 114 height 19
type input "0"
click at [394, 227] on input "number" at bounding box center [435, 225] width 114 height 19
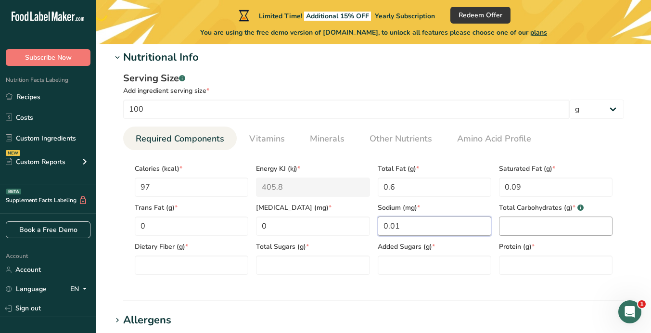
type input "0.01"
click at [537, 223] on Carbohydrates "number" at bounding box center [556, 225] width 114 height 19
type Carbohydrates "11"
click at [306, 266] on Sugars "number" at bounding box center [313, 264] width 114 height 19
type Sugars "0.7"
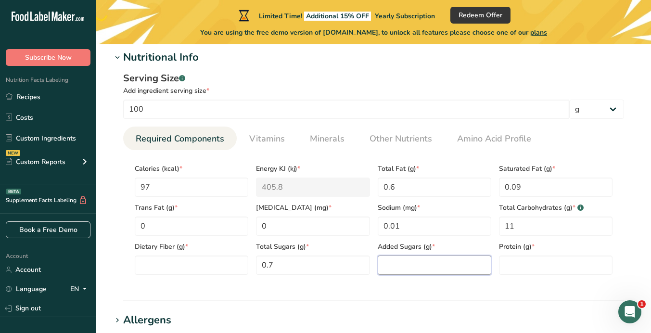
click at [419, 263] on Sugars "number" at bounding box center [435, 264] width 114 height 19
type Sugars "0"
click at [509, 265] on input "number" at bounding box center [556, 264] width 114 height 19
type input "7.7"
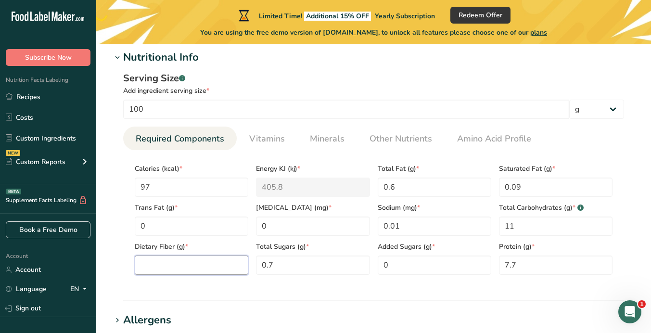
click at [236, 265] on Fiber "number" at bounding box center [192, 264] width 114 height 19
type Fiber "9.2"
click at [284, 288] on div "Serving Size .a-a{fill:#347362;}.b-a{fill:#fff;} Add ingredient serving size * …" at bounding box center [374, 176] width 524 height 223
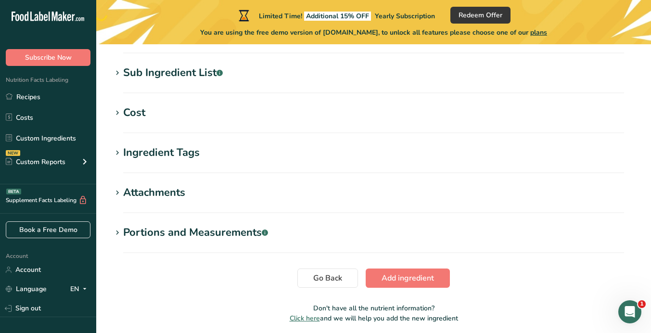
scroll to position [663, 0]
click at [404, 282] on span "Add ingredient" at bounding box center [407, 278] width 52 height 12
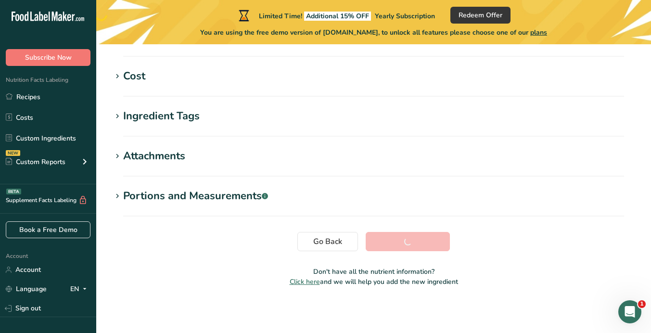
scroll to position [228, 0]
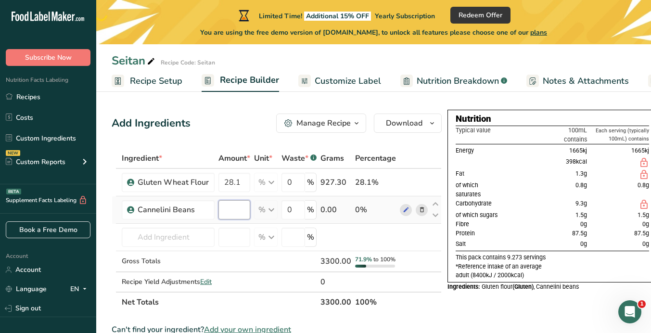
click at [233, 215] on input "number" at bounding box center [234, 209] width 32 height 19
type input "28.1"
click at [228, 132] on div "Add Ingredients Manage Recipe Delete Recipe Duplicate Recipe Scale Recipe Save …" at bounding box center [277, 123] width 330 height 19
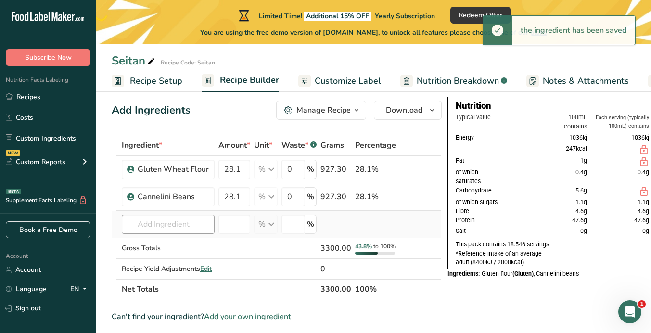
scroll to position [15, 0]
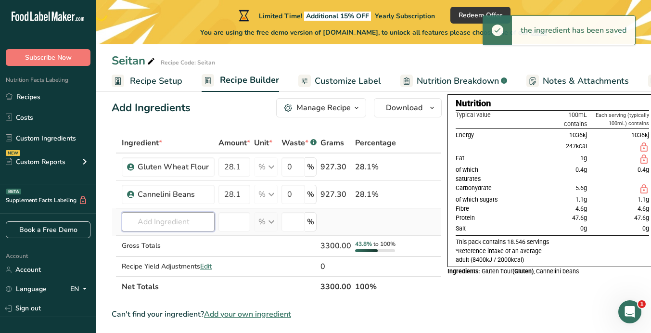
click at [191, 225] on input "text" at bounding box center [168, 221] width 93 height 19
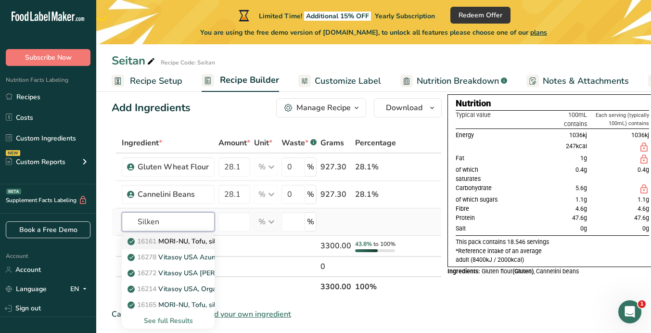
type input "Silken"
click at [195, 243] on p "16161 MORI-NU, Tofu, silken, soft" at bounding box center [185, 241] width 113 height 10
type input "MORI-NU, Tofu, silken, soft"
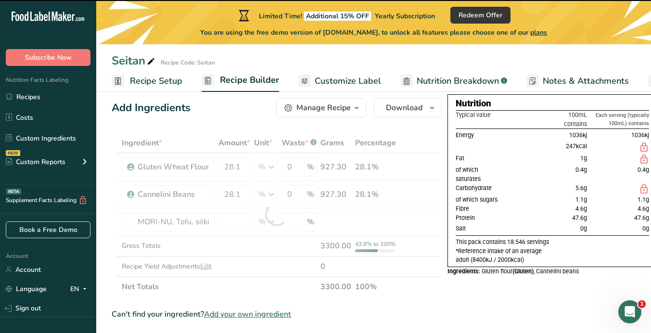
type input "0"
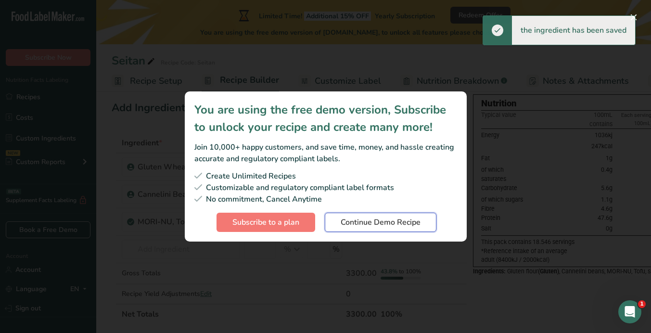
click at [354, 219] on span "Continue Demo Recipe" at bounding box center [381, 222] width 80 height 12
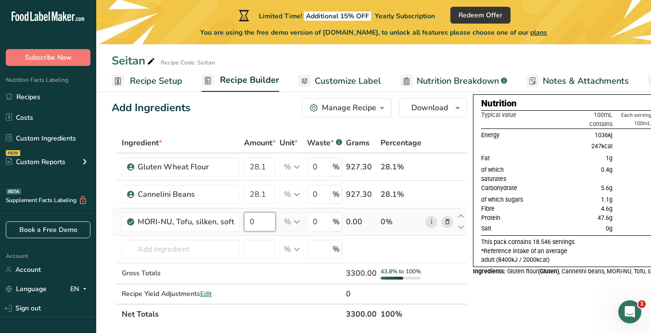
click at [257, 220] on input "0" at bounding box center [260, 221] width 32 height 19
type input "28.1"
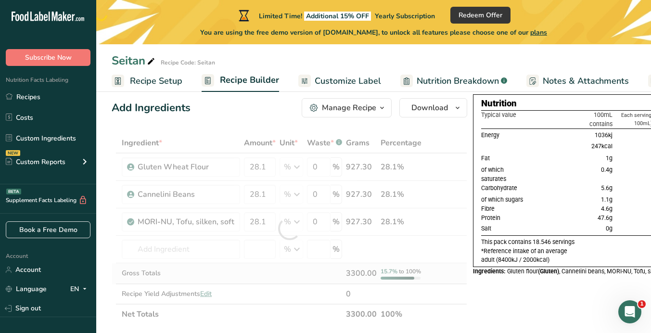
click at [291, 272] on div "Ingredient * Amount * Unit * Waste * .a-a{fill:#347362;}.b-a{fill:#fff;} Grams …" at bounding box center [289, 228] width 355 height 191
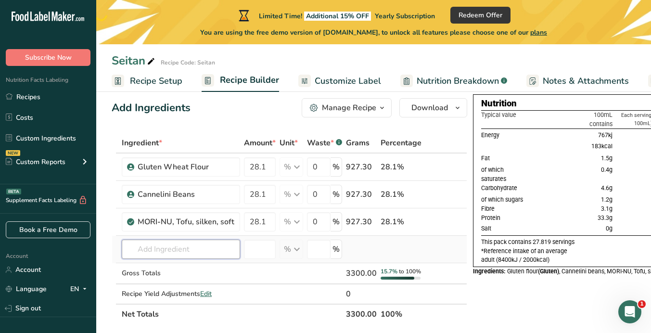
click at [187, 249] on input "text" at bounding box center [181, 249] width 118 height 19
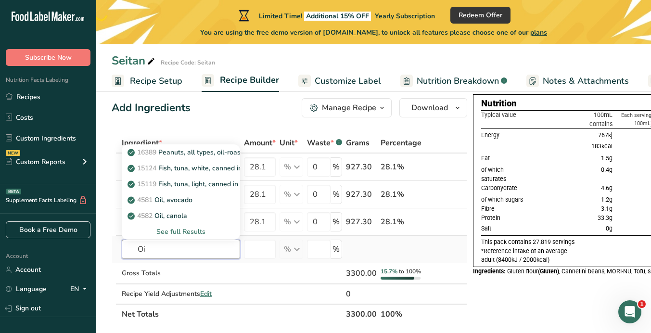
type input "O"
type input "Sunflower oil"
click at [184, 230] on div "See full Results" at bounding box center [180, 232] width 103 height 10
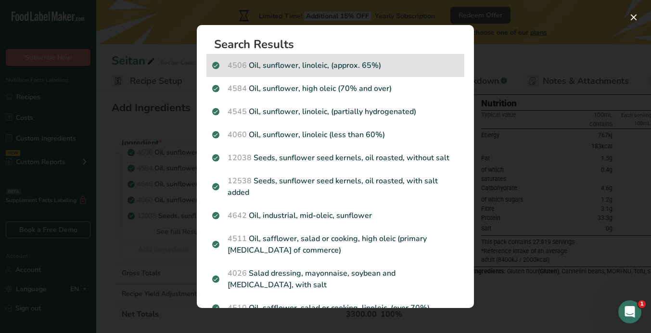
click at [311, 64] on p "4506 Oil, sunflower, linoleic, (approx. 65%)" at bounding box center [335, 66] width 246 height 12
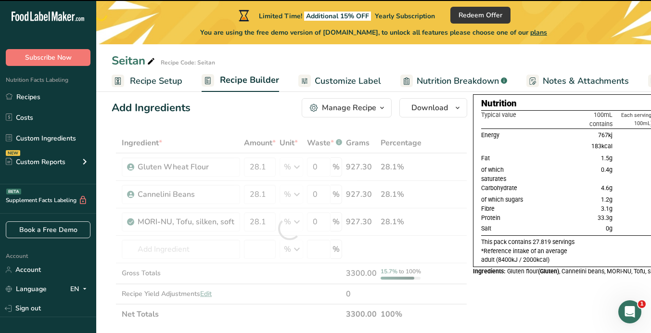
type input "0"
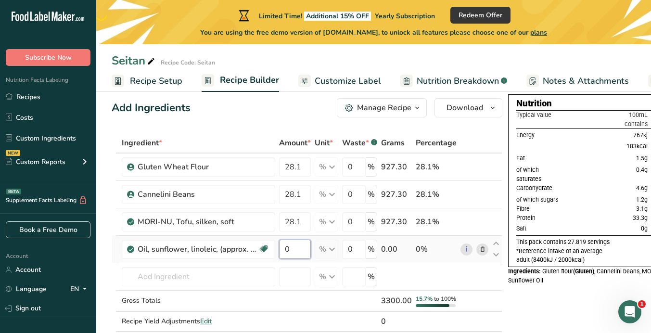
click at [299, 250] on input "0" at bounding box center [295, 249] width 32 height 19
type input "6"
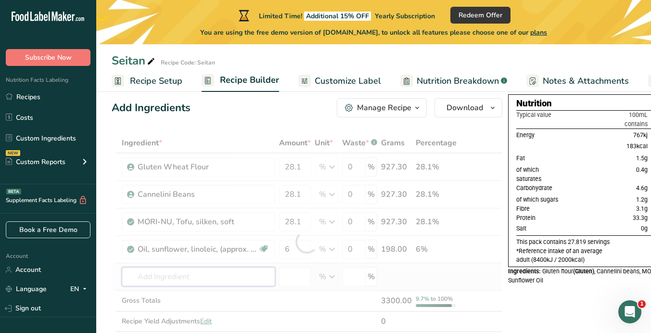
click at [216, 277] on div "Ingredient * Amount * Unit * Waste * .a-a{fill:#347362;}.b-a{fill:#fff;} Grams …" at bounding box center [307, 242] width 391 height 219
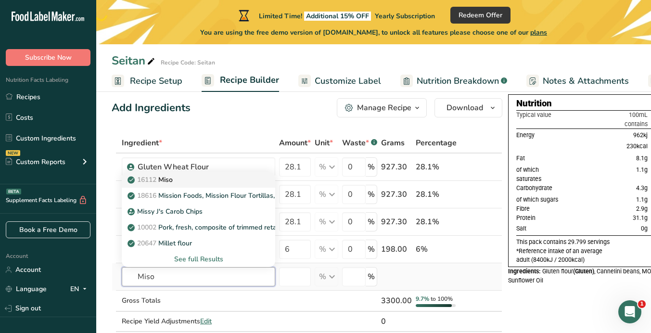
type input "Miso"
click at [177, 177] on div "16112 Miso" at bounding box center [190, 180] width 123 height 10
type input "Miso"
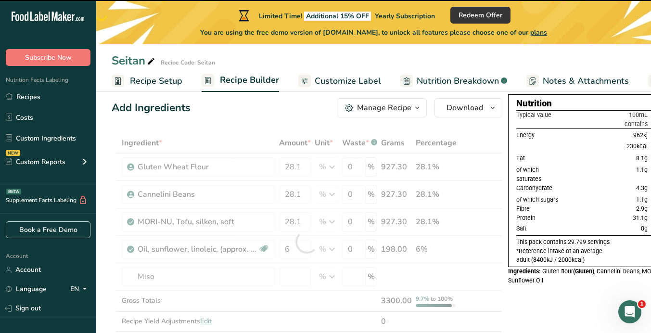
type input "0"
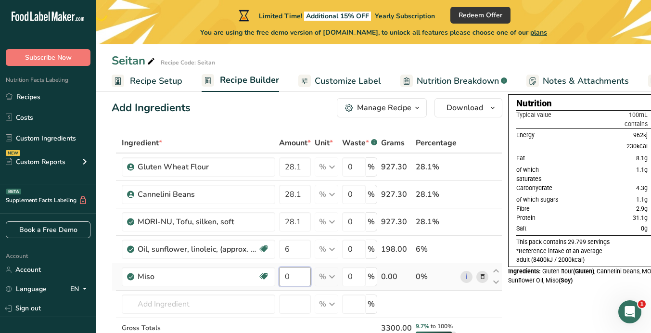
click at [294, 273] on input "0" at bounding box center [295, 276] width 32 height 19
type input "2.1"
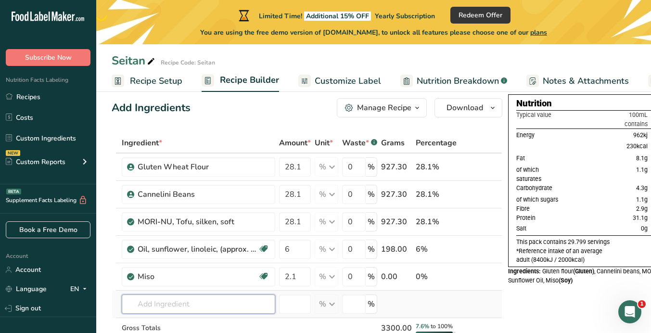
click at [212, 299] on div "Ingredient * Amount * Unit * Waste * .a-a{fill:#347362;}.b-a{fill:#fff;} Grams …" at bounding box center [307, 256] width 391 height 246
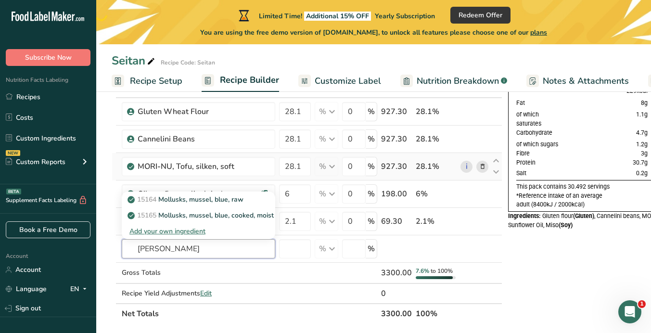
scroll to position [72, 0]
click at [184, 246] on input "[PERSON_NAME]" at bounding box center [198, 247] width 153 height 19
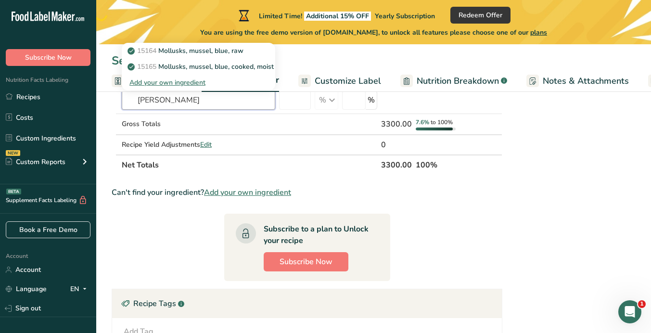
scroll to position [220, 0]
type input "[PERSON_NAME]"
click at [254, 193] on span "Add your own ingredient" at bounding box center [247, 192] width 87 height 12
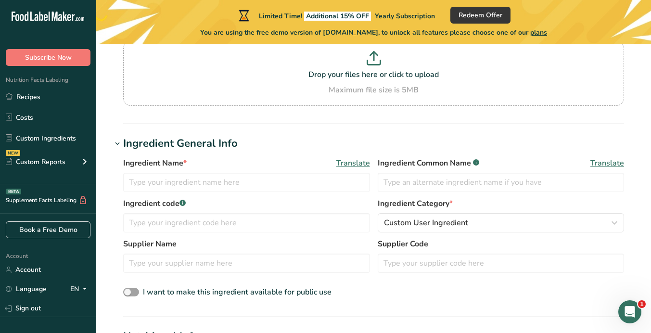
scroll to position [98, 0]
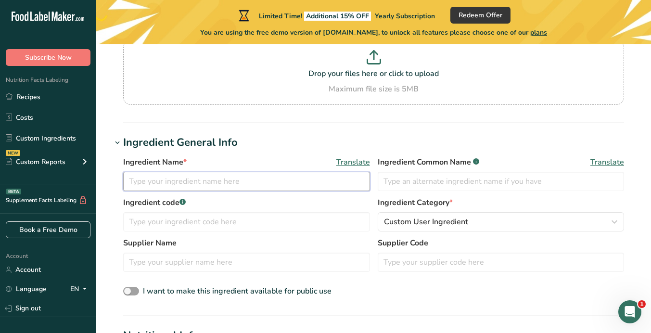
click at [245, 182] on input "text" at bounding box center [246, 181] width 247 height 19
type input "Stock powder"
click at [419, 189] on input "text" at bounding box center [501, 181] width 247 height 19
type input "Stock"
click at [285, 218] on input "text" at bounding box center [246, 221] width 247 height 19
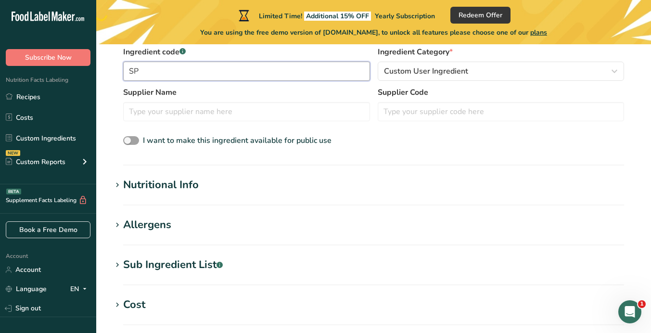
scroll to position [260, 0]
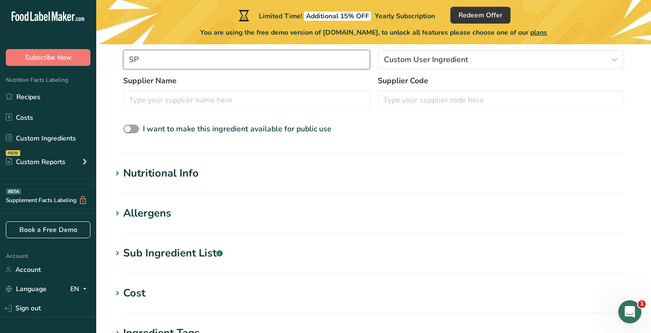
type input "SP"
click at [178, 174] on div "Nutritional Info" at bounding box center [161, 173] width 76 height 16
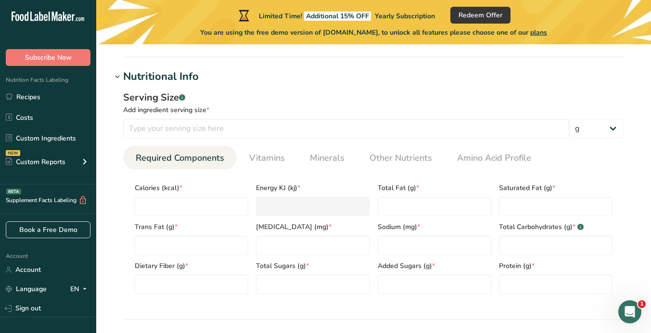
scroll to position [357, 0]
click at [200, 201] on input "number" at bounding box center [192, 205] width 114 height 19
click at [206, 126] on input "number" at bounding box center [346, 127] width 446 height 19
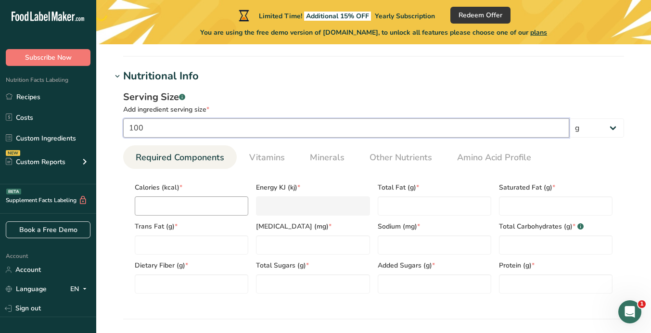
type input "100"
click at [201, 208] on input "number" at bounding box center [192, 205] width 114 height 19
type input "1"
type KJ "4.2"
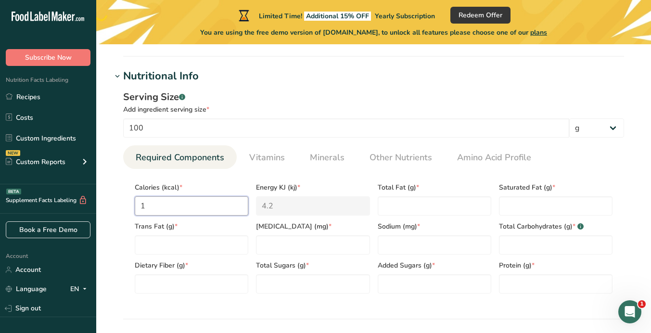
type input "1.3"
click at [412, 201] on Fat "number" at bounding box center [435, 205] width 114 height 19
click at [536, 206] on Fat "number" at bounding box center [556, 205] width 114 height 19
click at [206, 254] on Fat "number" at bounding box center [192, 244] width 114 height 19
click at [293, 245] on input "number" at bounding box center [313, 244] width 114 height 19
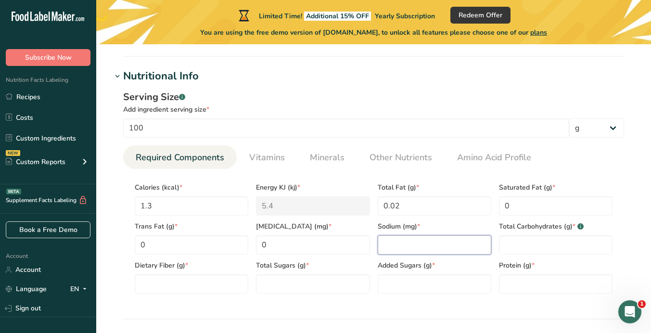
click at [402, 244] on input "number" at bounding box center [435, 244] width 114 height 19
click at [521, 248] on Carbohydrates "number" at bounding box center [556, 244] width 114 height 19
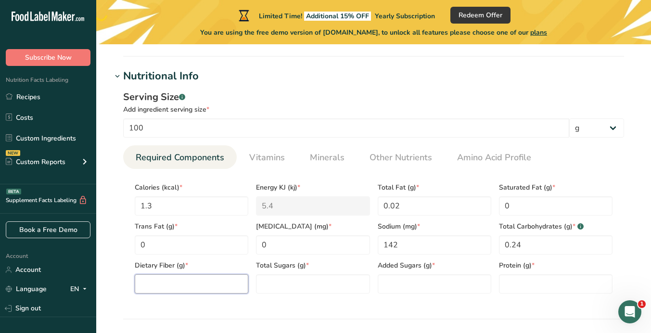
click at [173, 280] on Fiber "number" at bounding box center [192, 283] width 114 height 19
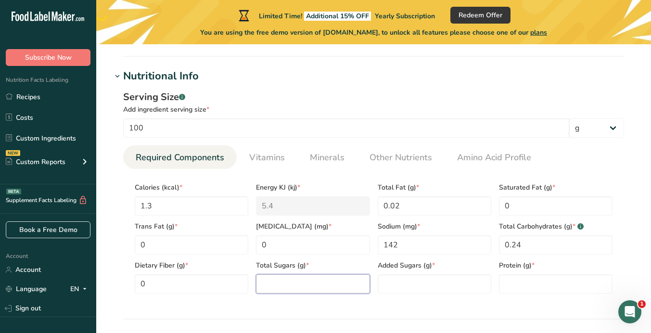
click at [276, 278] on Sugars "number" at bounding box center [313, 283] width 114 height 19
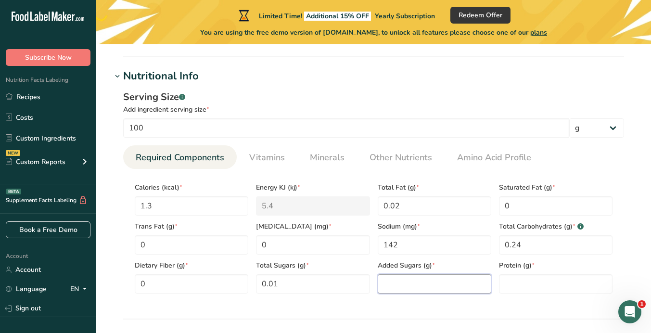
click at [403, 288] on Sugars "number" at bounding box center [435, 283] width 114 height 19
click at [522, 285] on input "number" at bounding box center [556, 283] width 114 height 19
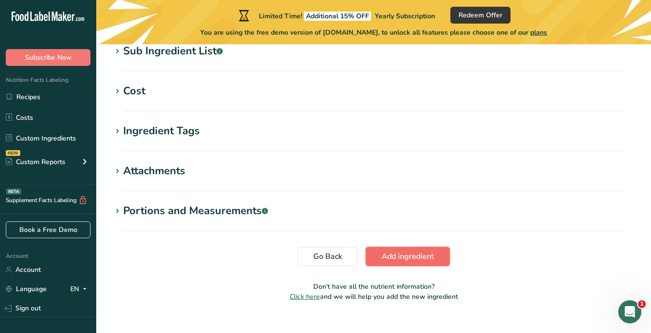
click at [391, 257] on span "Add ingredient" at bounding box center [407, 257] width 52 height 12
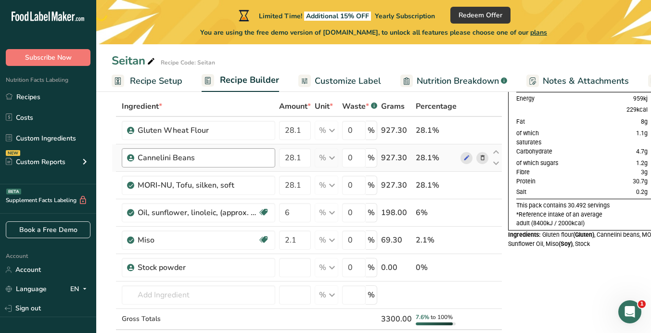
scroll to position [53, 0]
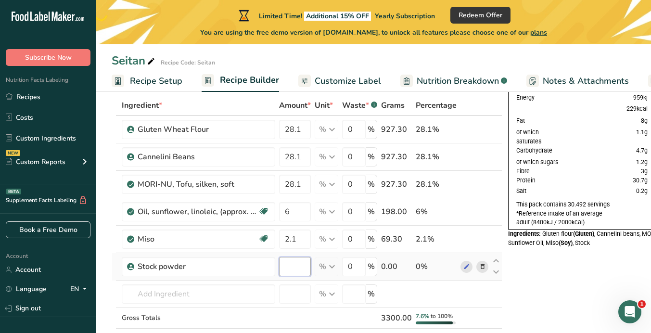
click at [295, 267] on input "number" at bounding box center [295, 266] width 32 height 19
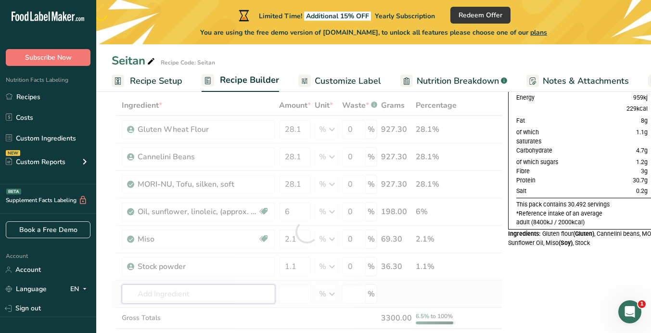
click at [225, 292] on div "Ingredient * Amount * Unit * Waste * .a-a{fill:#347362;}.b-a{fill:#fff;} Grams …" at bounding box center [307, 232] width 391 height 274
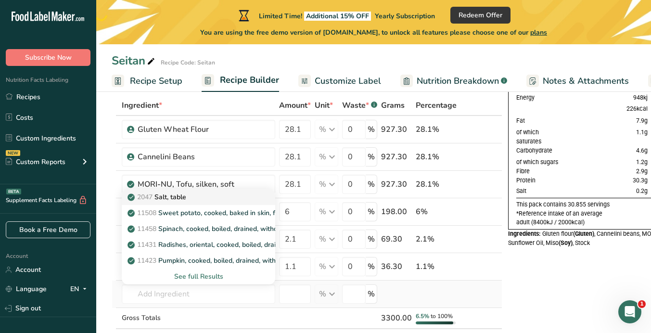
click at [210, 199] on div "2047 Salt, table" at bounding box center [190, 197] width 123 height 10
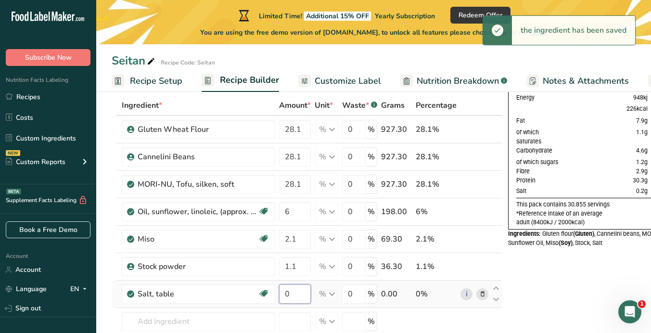
click at [292, 295] on input "0" at bounding box center [295, 293] width 32 height 19
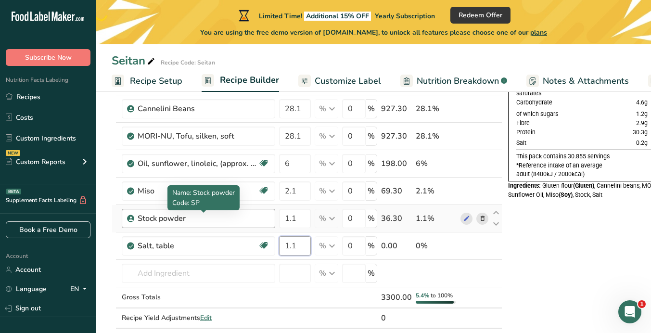
scroll to position [104, 0]
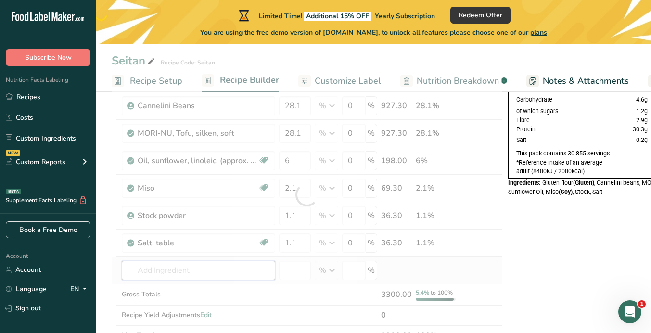
click at [203, 270] on div "Ingredient * Amount * Unit * Waste * .a-a{fill:#347362;}.b-a{fill:#fff;} Grams …" at bounding box center [307, 194] width 391 height 301
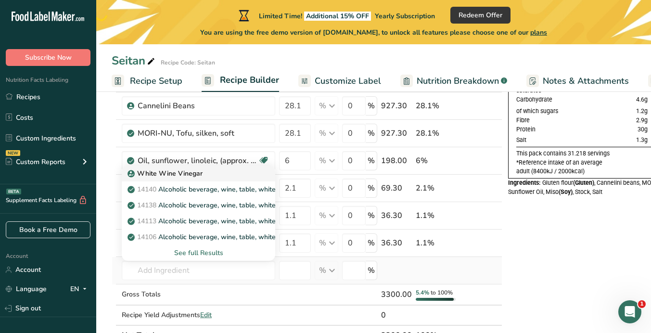
click at [215, 175] on div "White Wine Vinegar" at bounding box center [190, 173] width 123 height 10
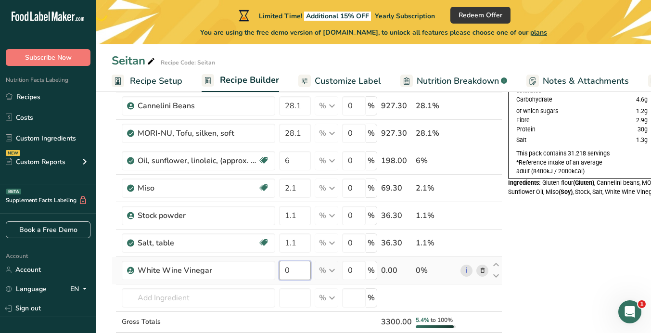
click at [302, 269] on input "0" at bounding box center [295, 270] width 32 height 19
click at [553, 257] on div "Nutrition Typical value 100mL contains Each serving (typically 100mL) contains …" at bounding box center [613, 325] width 210 height 639
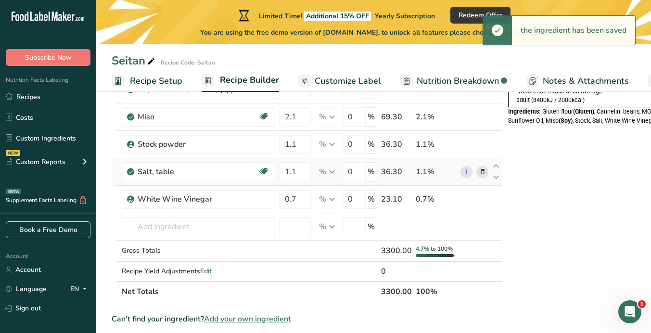
scroll to position [181, 0]
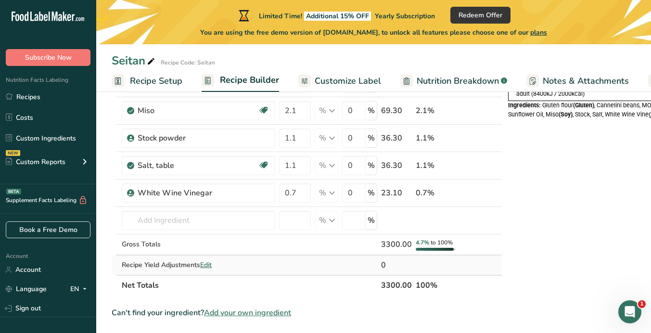
click at [208, 266] on span "Edit" at bounding box center [206, 264] width 12 height 9
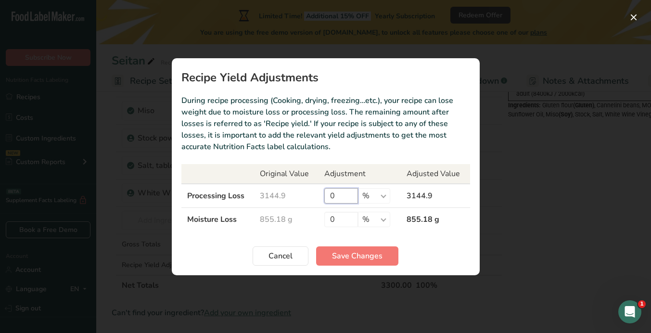
click at [336, 195] on input "0" at bounding box center [341, 195] width 34 height 15
click at [348, 258] on span "Save Changes" at bounding box center [357, 256] width 51 height 12
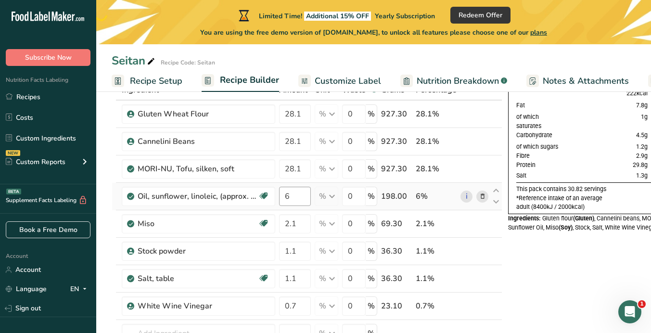
scroll to position [59, 0]
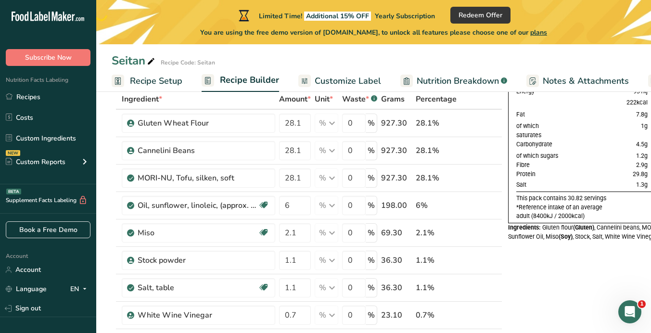
click at [160, 79] on span "Recipe Setup" at bounding box center [156, 81] width 52 height 13
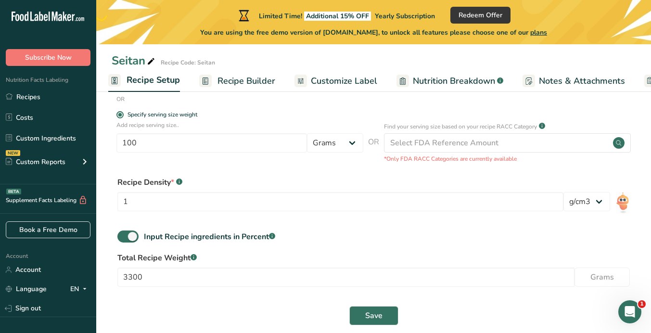
scroll to position [212, 0]
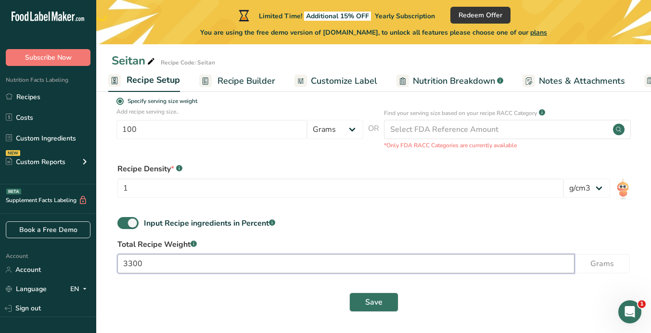
click at [152, 267] on input "3300" at bounding box center [345, 263] width 457 height 19
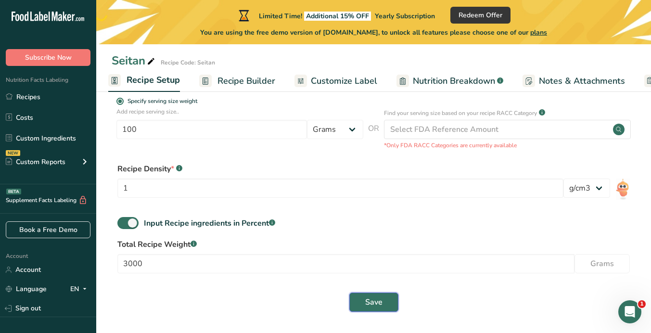
click at [377, 299] on span "Save" at bounding box center [373, 302] width 17 height 12
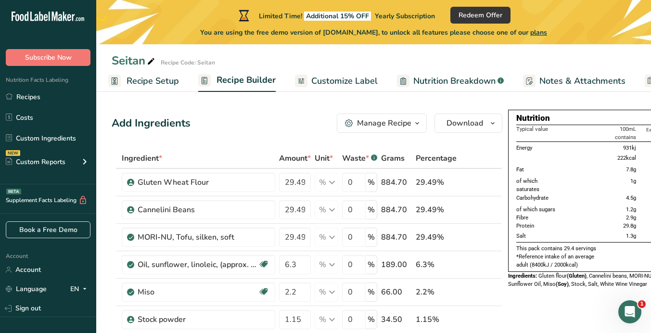
click at [159, 79] on span "Recipe Setup" at bounding box center [152, 81] width 52 height 13
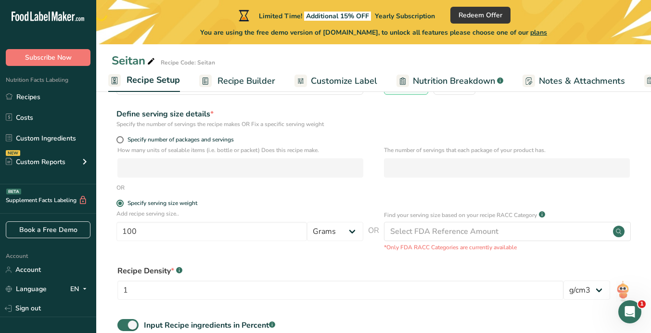
scroll to position [176, 0]
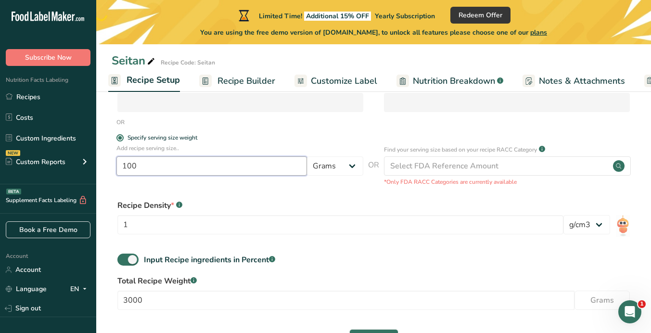
click at [144, 164] on input "100" at bounding box center [211, 165] width 190 height 19
click at [195, 190] on form "Recipe name * Seitan Recipe code .a-a{fill:#347362;}.b-a{fill:#fff;} Seitan Rec…" at bounding box center [374, 146] width 524 height 416
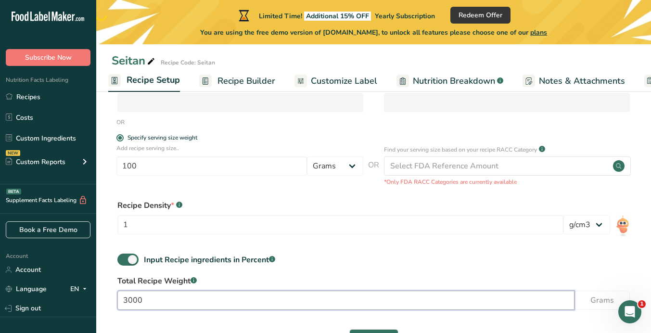
click at [154, 300] on input "3000" at bounding box center [345, 299] width 457 height 19
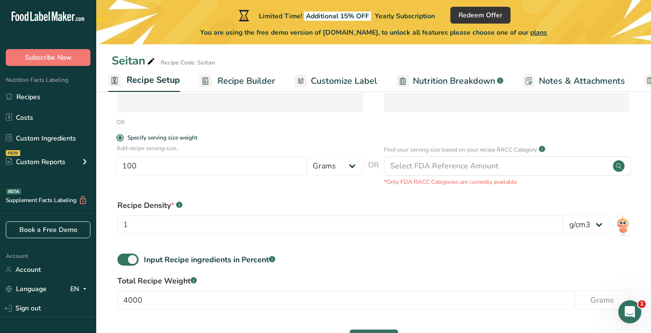
click at [291, 254] on div "Input Recipe ingredients in Percent .a-a{fill:#347362;}.b-a{fill:#fff;}" at bounding box center [374, 263] width 524 height 20
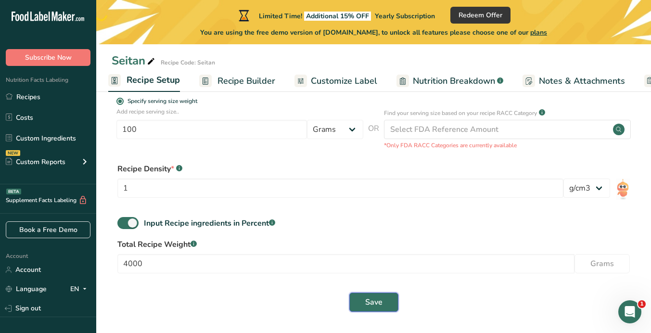
click at [377, 307] on span "Save" at bounding box center [373, 302] width 17 height 12
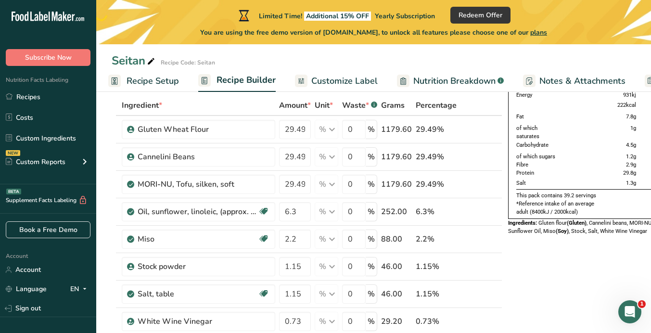
scroll to position [56, 0]
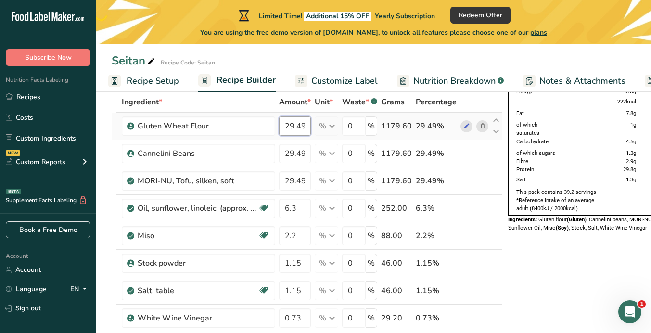
click at [291, 130] on input "29.49" at bounding box center [295, 125] width 32 height 19
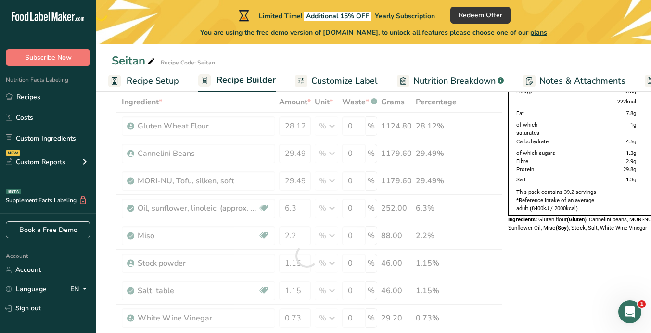
click at [465, 106] on div "Ingredient * Amount * Unit * Waste * .a-a{fill:#347362;}.b-a{fill:#fff;} Grams …" at bounding box center [307, 256] width 391 height 328
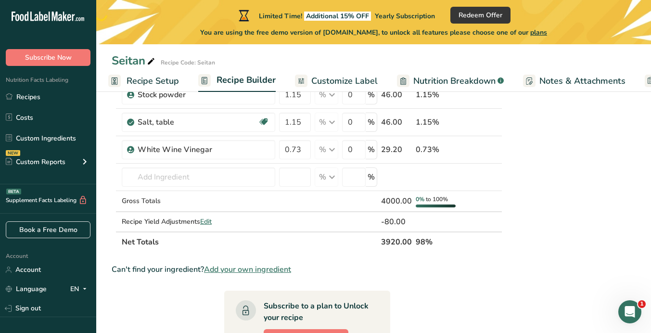
scroll to position [226, 0]
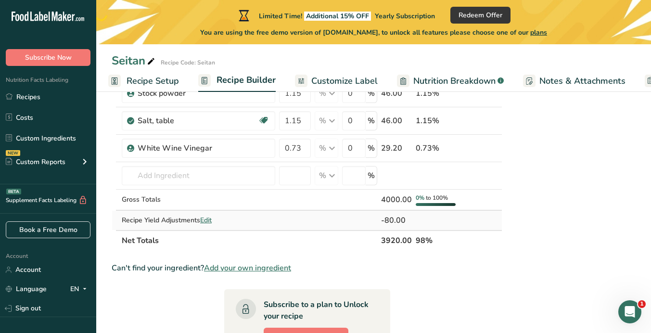
click at [208, 219] on span "Edit" at bounding box center [206, 219] width 12 height 9
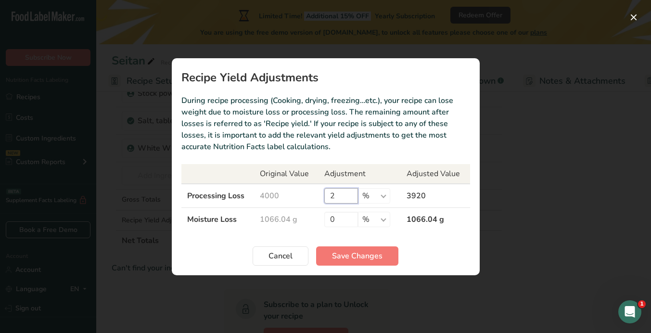
click at [345, 196] on input "2" at bounding box center [341, 195] width 34 height 15
click at [349, 262] on button "Save Changes" at bounding box center [357, 255] width 82 height 19
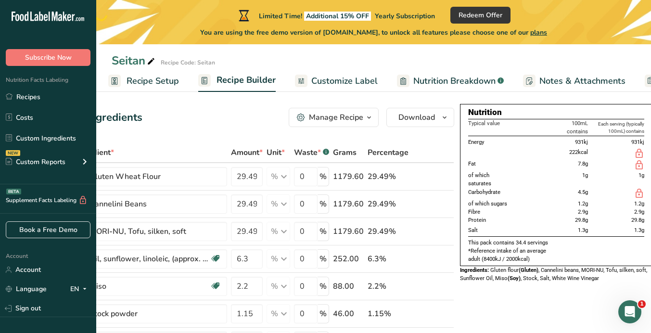
scroll to position [19, 0]
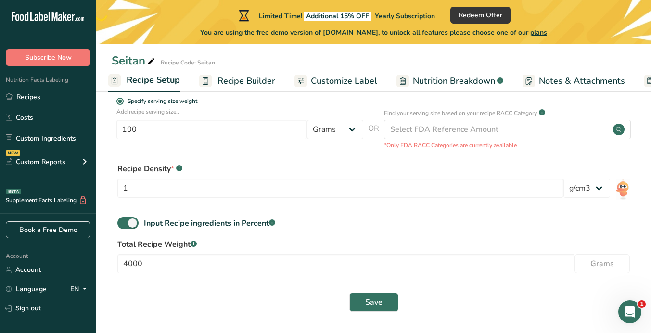
click at [241, 80] on span "Recipe Builder" at bounding box center [246, 81] width 58 height 13
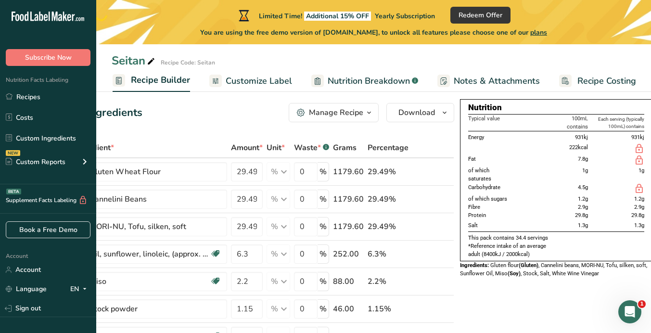
scroll to position [9, 0]
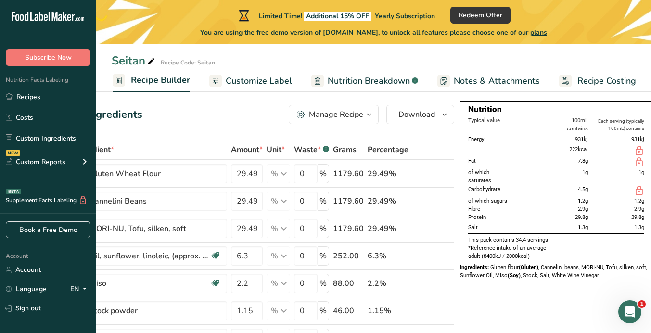
click at [359, 80] on span "Nutrition Breakdown" at bounding box center [369, 81] width 82 height 13
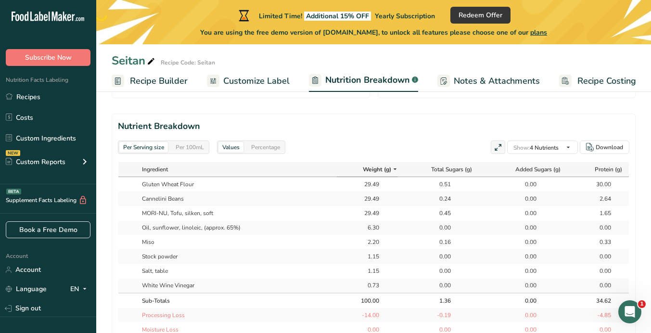
scroll to position [444, 0]
click at [555, 145] on span "Show: 4 Nutrients" at bounding box center [535, 149] width 45 height 8
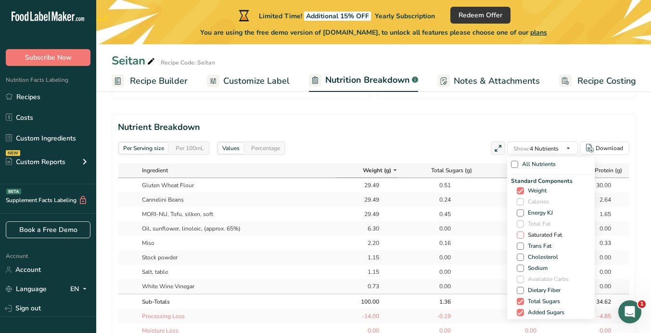
click at [519, 231] on span at bounding box center [520, 234] width 7 height 7
click at [519, 232] on input "Saturated Fat" at bounding box center [520, 235] width 6 height 6
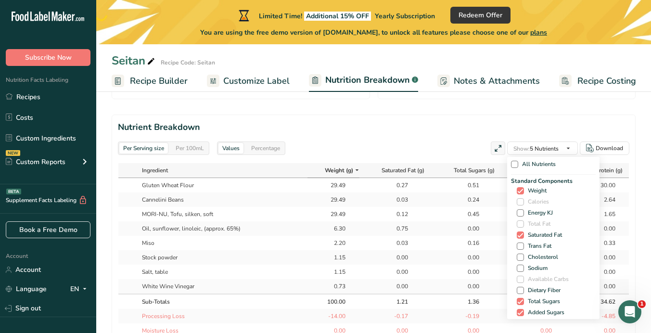
click at [448, 141] on div "Per Serving size Per 100mL Values Percentage Show: 5 Nutrients All Nutrients St…" at bounding box center [373, 147] width 511 height 13
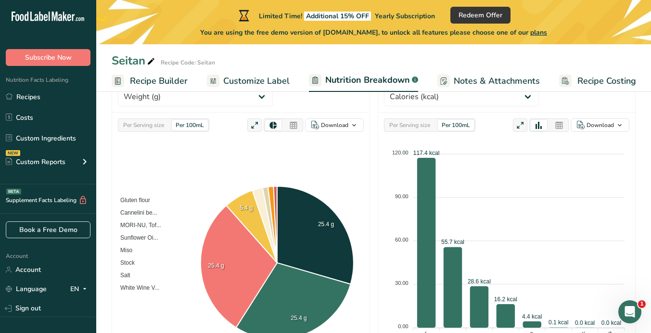
scroll to position [137, 0]
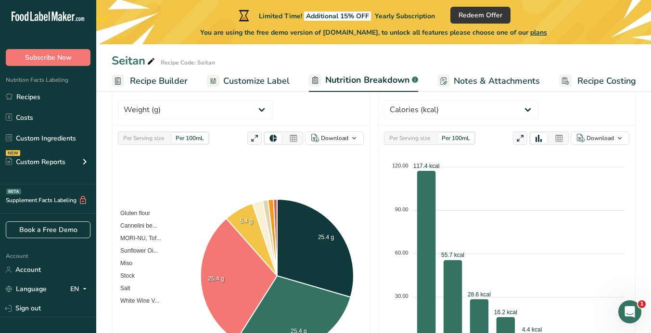
click at [278, 82] on span "Customize Label" at bounding box center [256, 81] width 66 height 13
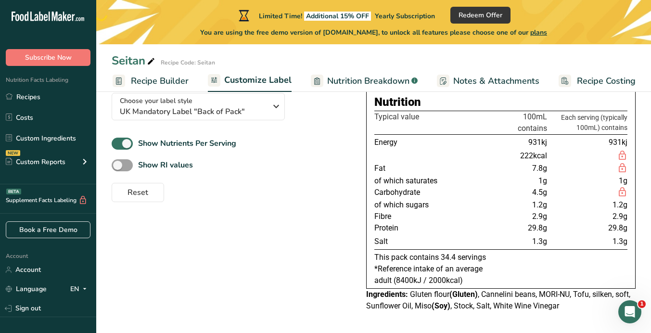
scroll to position [79, 0]
